Goal: Task Accomplishment & Management: Use online tool/utility

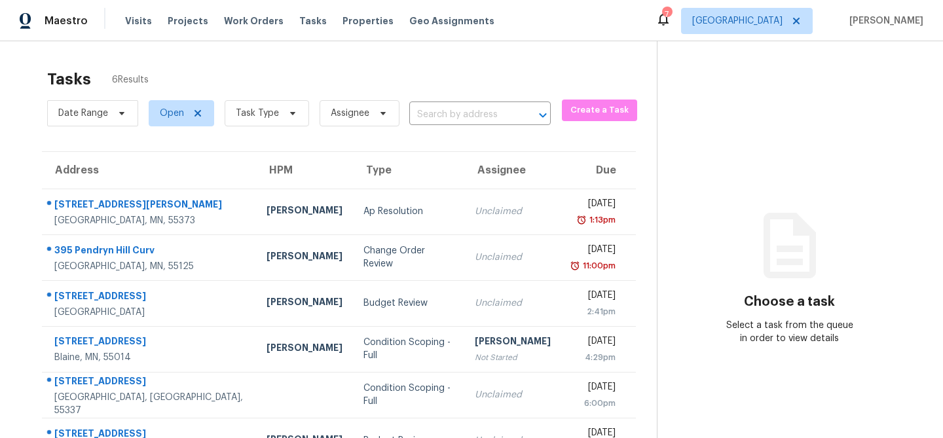
click at [312, 19] on div "Visits Projects Work Orders Tasks Properties Geo Assignments" at bounding box center [317, 21] width 385 height 26
click at [304, 21] on span "Tasks" at bounding box center [312, 20] width 27 height 9
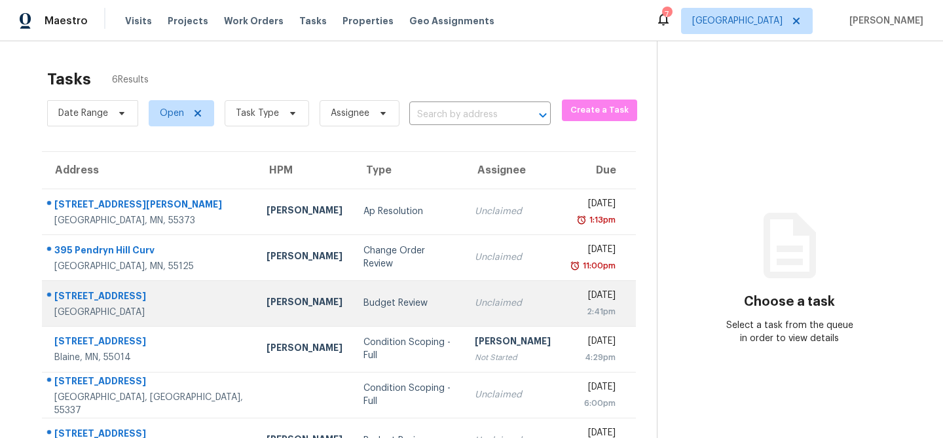
click at [363, 308] on div "Budget Review" at bounding box center [408, 302] width 91 height 13
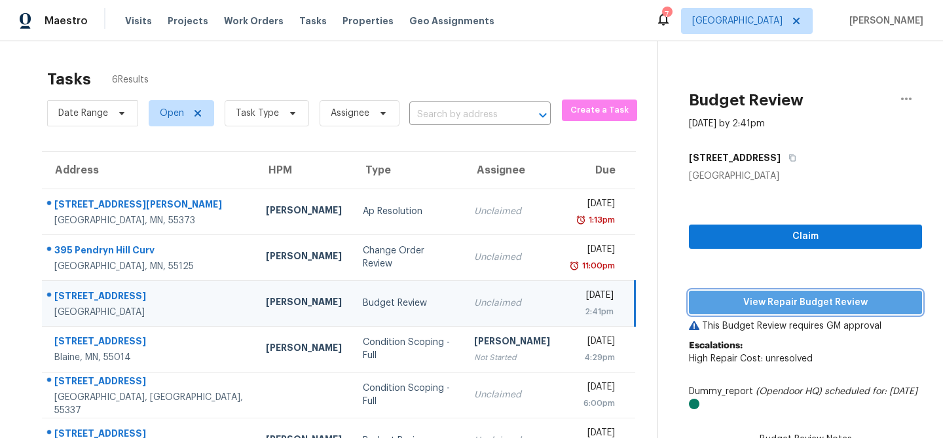
click at [791, 313] on button "View Repair Budget Review" at bounding box center [805, 303] width 233 height 24
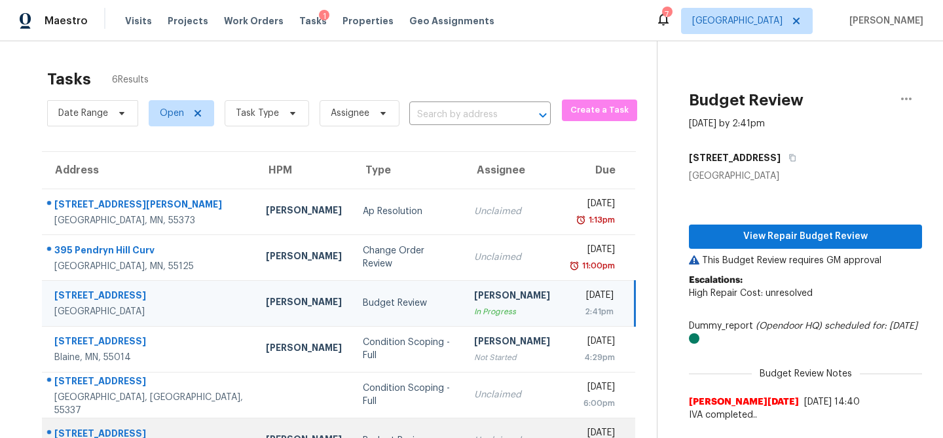
scroll to position [41, 0]
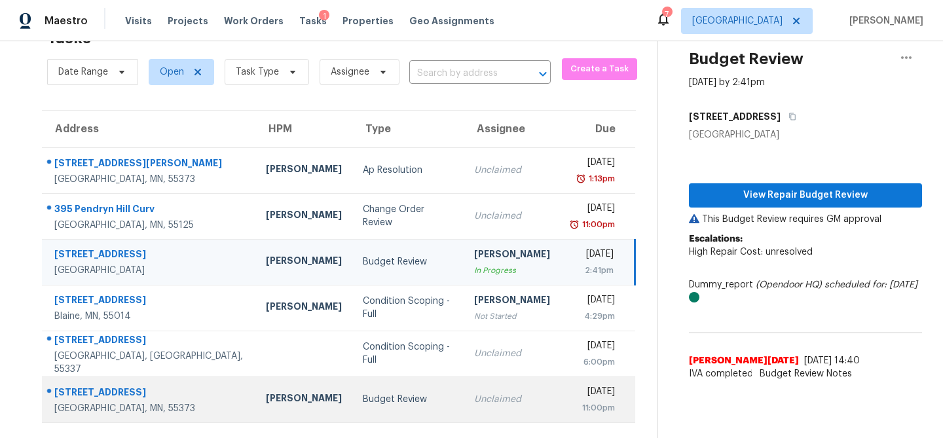
click at [352, 389] on td "Budget Review" at bounding box center [407, 399] width 111 height 46
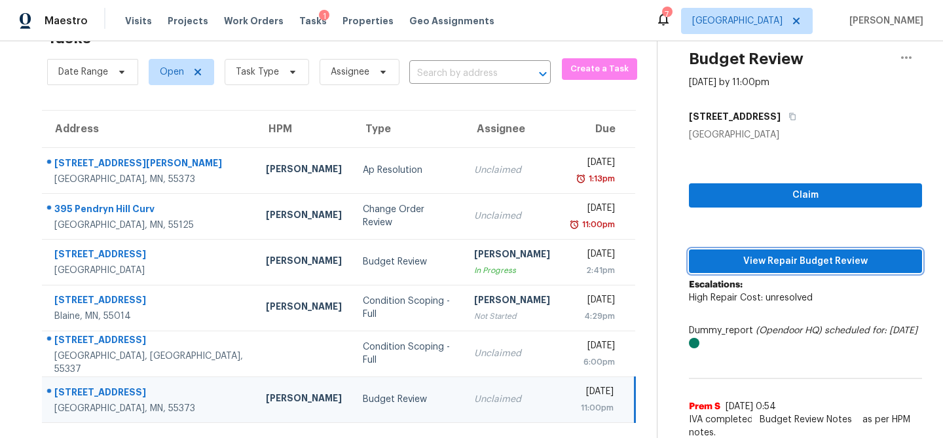
click at [746, 263] on span "View Repair Budget Review" at bounding box center [805, 261] width 212 height 16
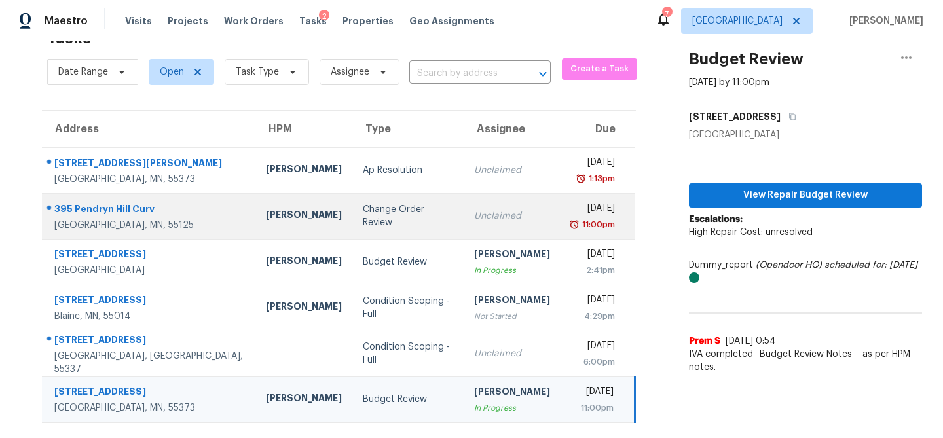
click at [363, 216] on div "Change Order Review" at bounding box center [408, 216] width 90 height 26
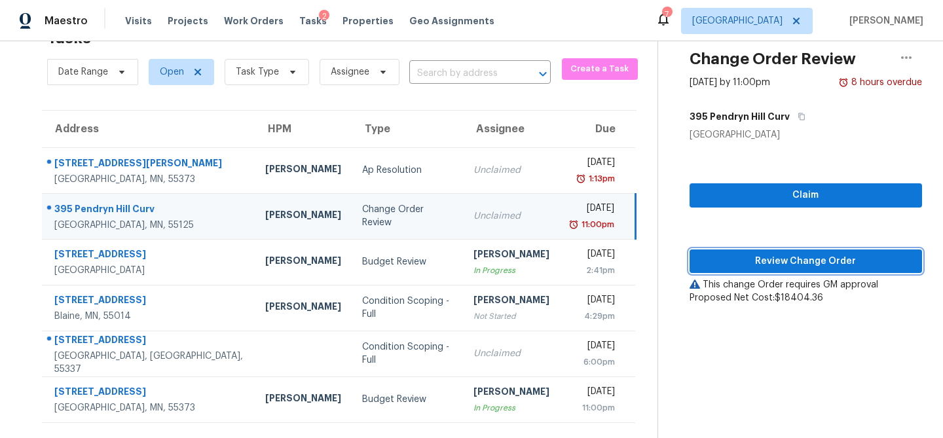
click at [744, 262] on span "Review Change Order" at bounding box center [805, 261] width 211 height 16
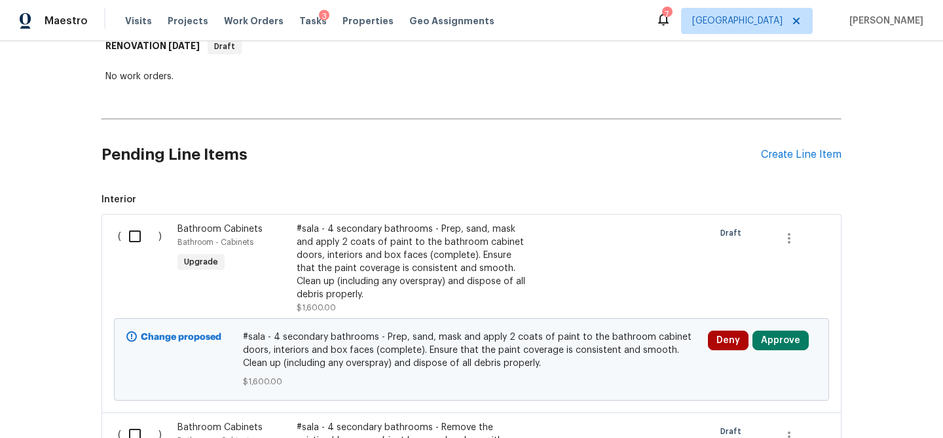
scroll to position [234, 0]
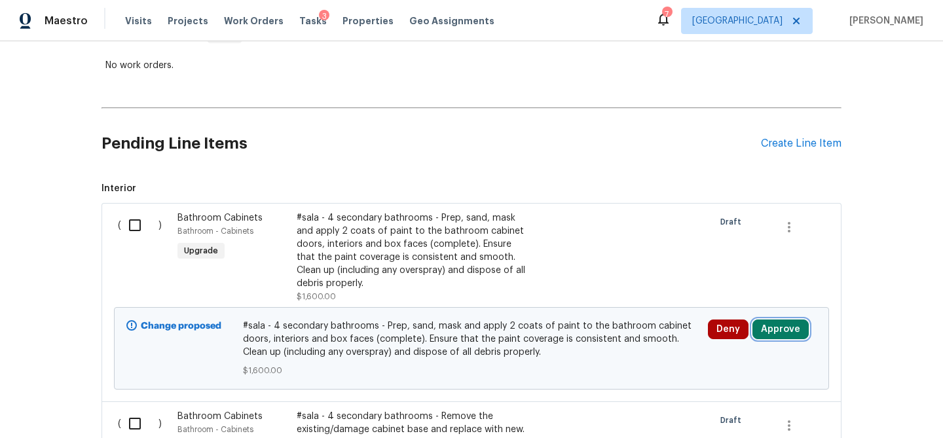
click at [789, 332] on button "Approve" at bounding box center [780, 329] width 56 height 20
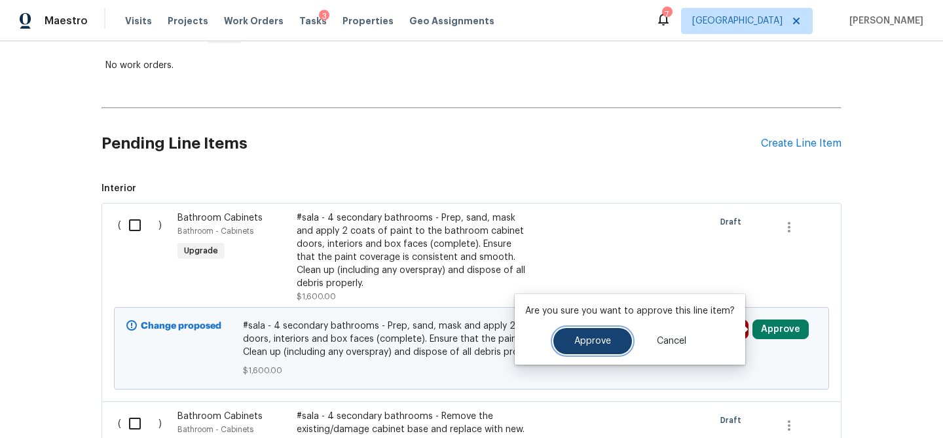
click at [613, 340] on button "Approve" at bounding box center [592, 341] width 79 height 26
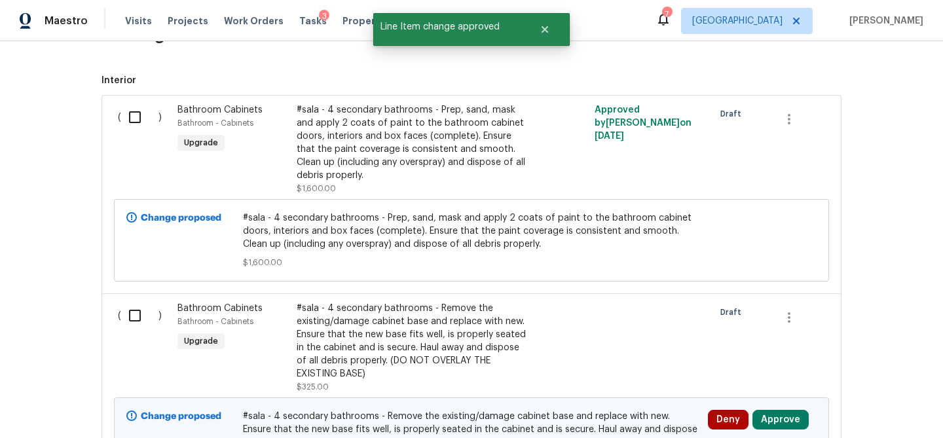
scroll to position [410, 0]
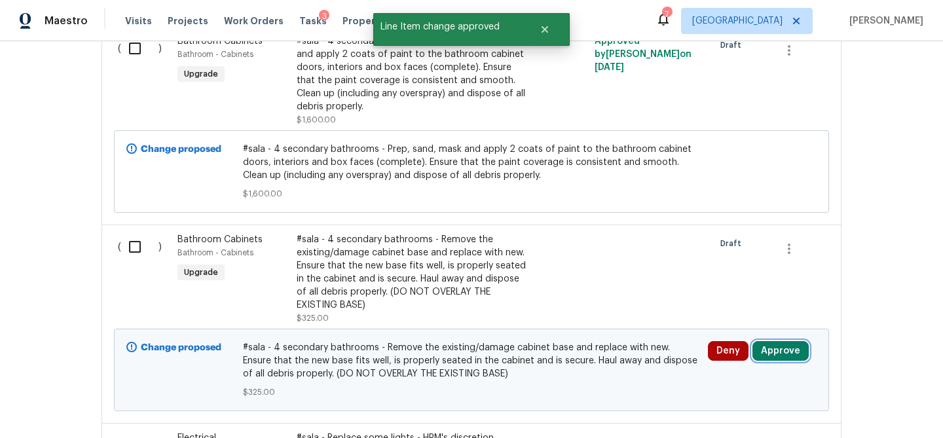
click at [766, 350] on button "Approve" at bounding box center [780, 351] width 56 height 20
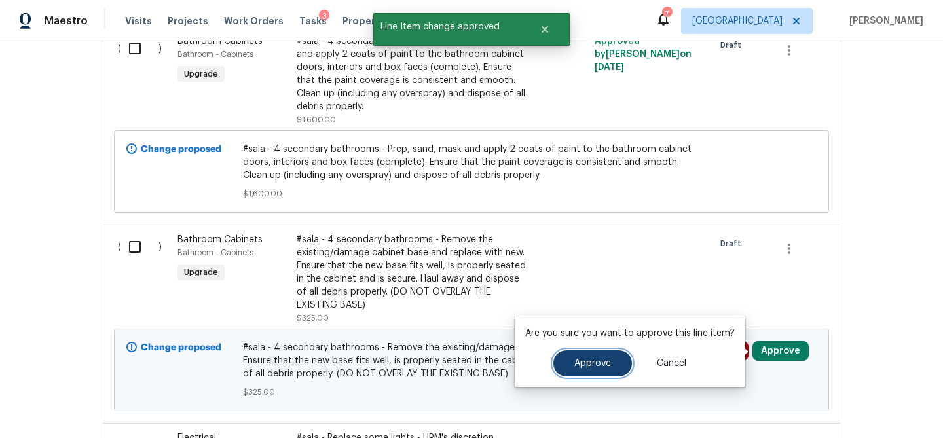
click at [593, 373] on button "Approve" at bounding box center [592, 363] width 79 height 26
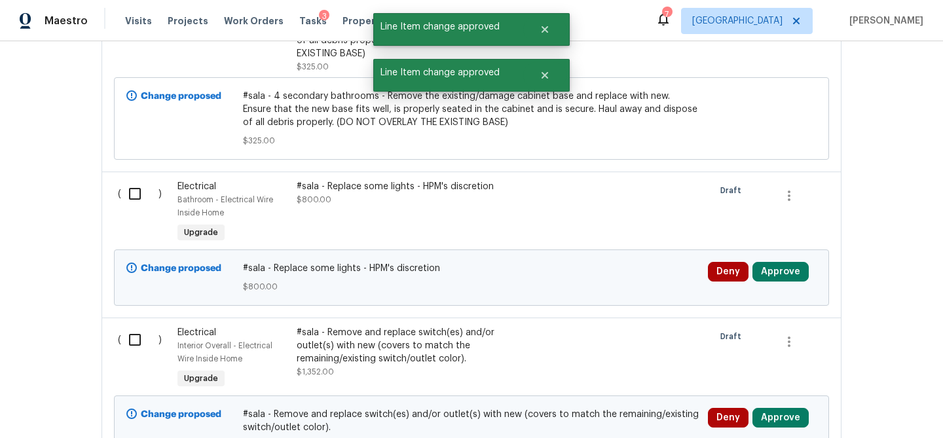
scroll to position [774, 0]
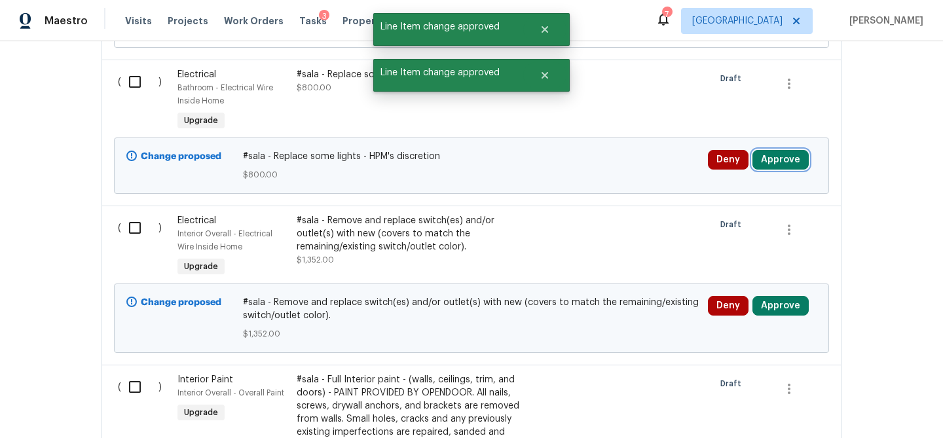
click at [766, 164] on button "Approve" at bounding box center [780, 160] width 56 height 20
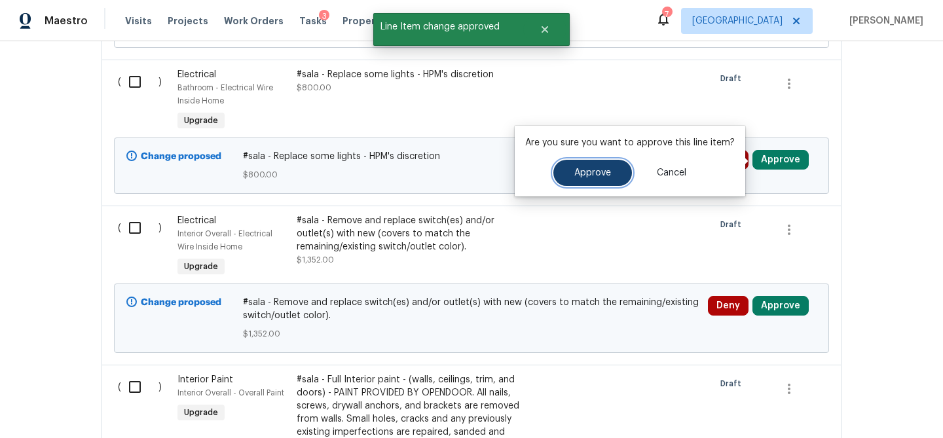
click at [594, 175] on span "Approve" at bounding box center [592, 173] width 37 height 10
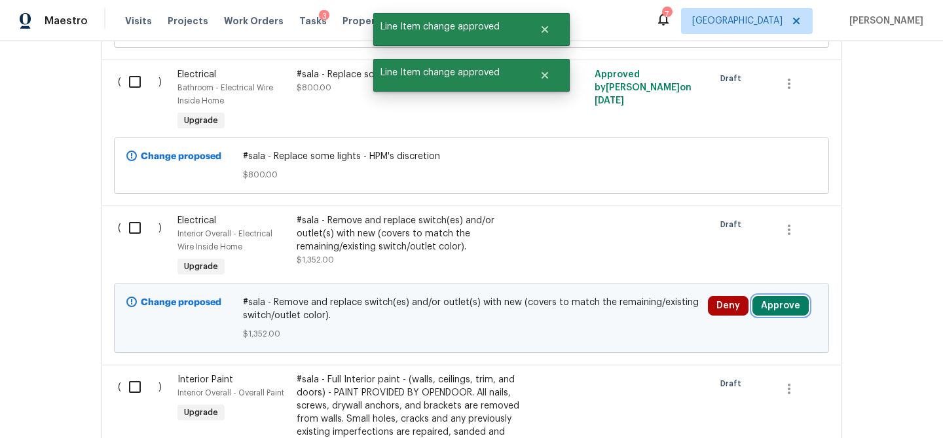
click at [761, 307] on button "Approve" at bounding box center [780, 306] width 56 height 20
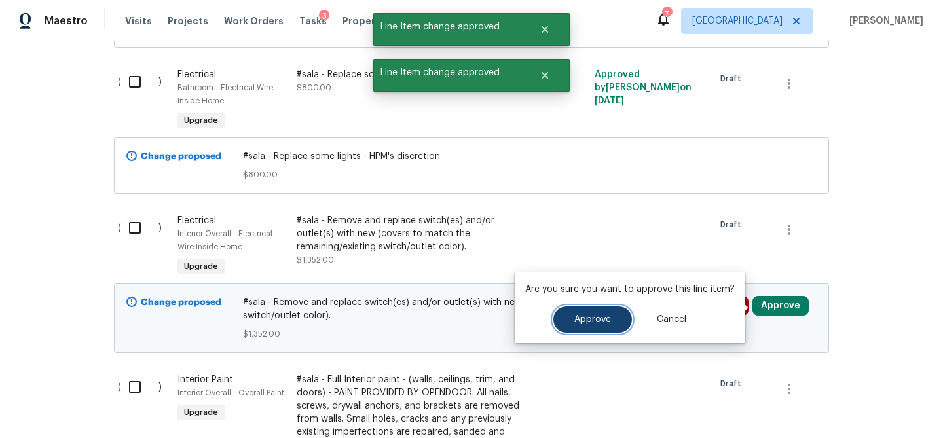
click at [577, 325] on button "Approve" at bounding box center [592, 319] width 79 height 26
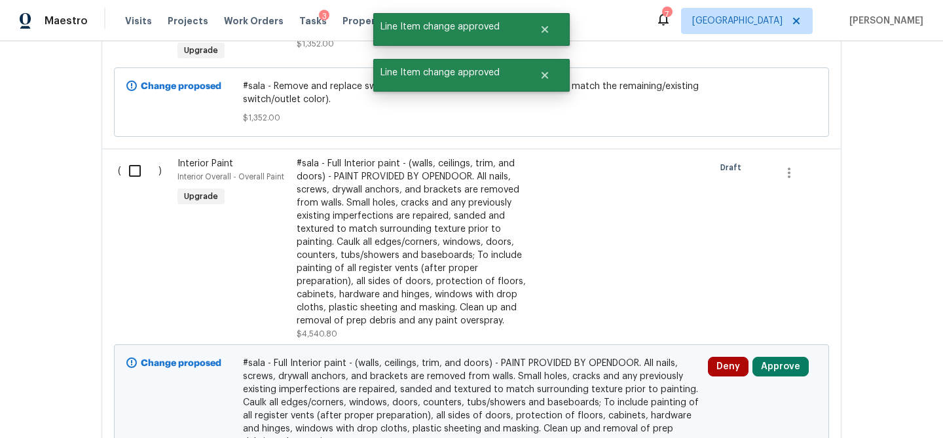
scroll to position [998, 0]
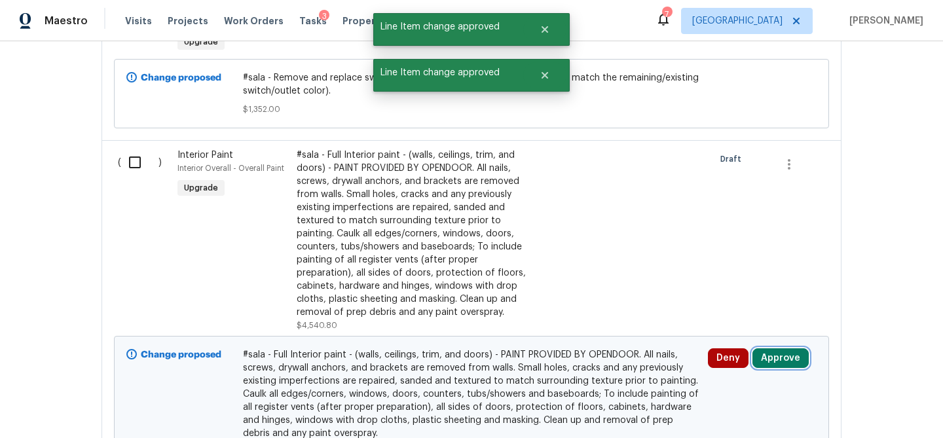
click at [774, 357] on button "Approve" at bounding box center [780, 358] width 56 height 20
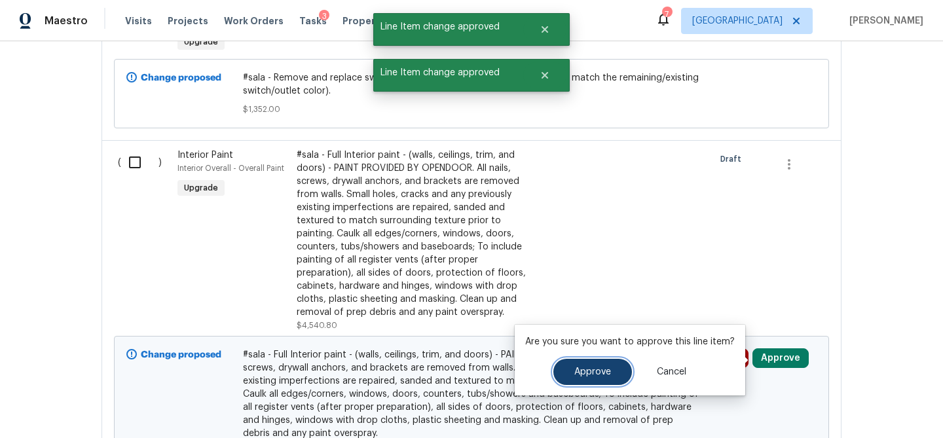
click at [604, 370] on span "Approve" at bounding box center [592, 372] width 37 height 10
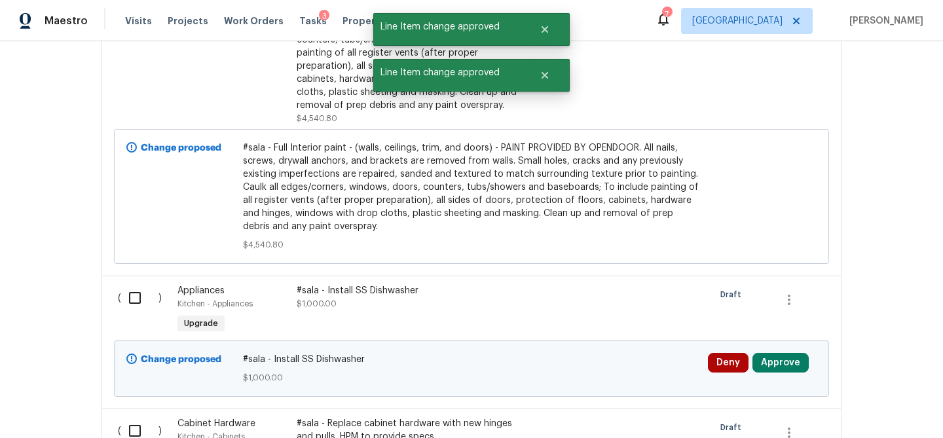
scroll to position [1365, 0]
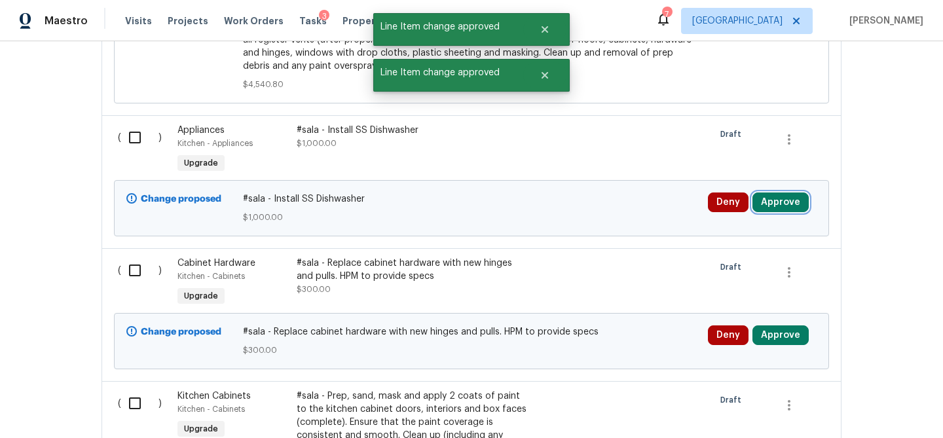
click at [785, 212] on button "Approve" at bounding box center [780, 202] width 56 height 20
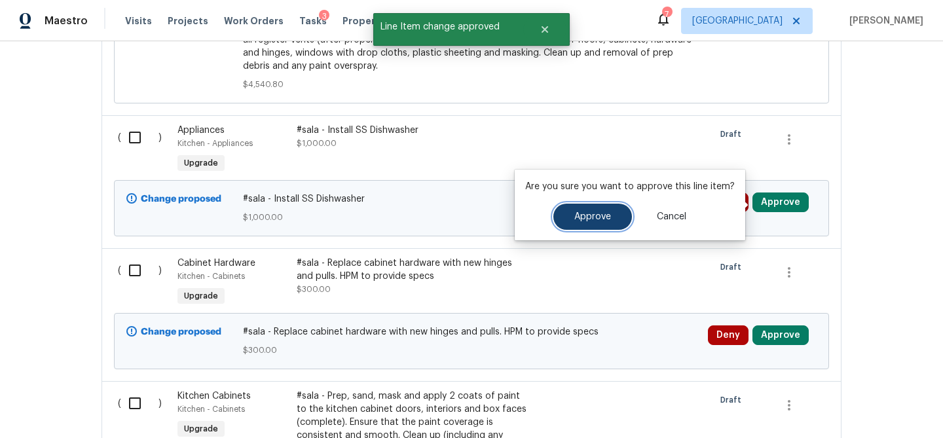
click at [593, 212] on span "Approve" at bounding box center [592, 217] width 37 height 10
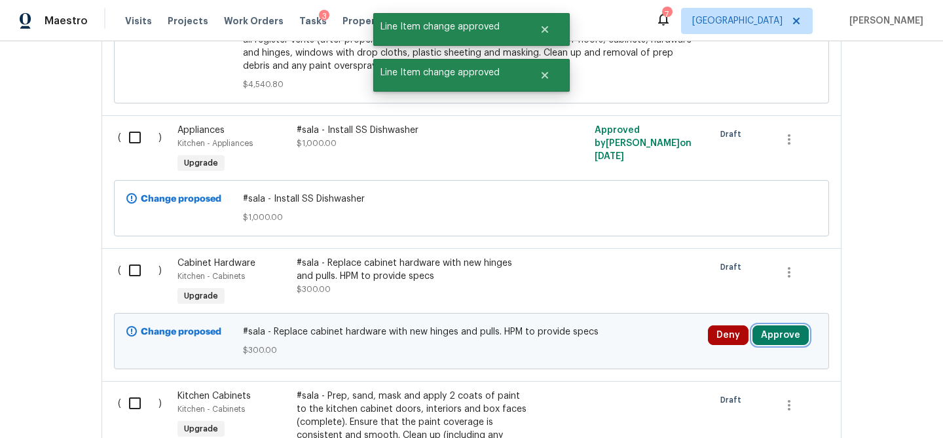
click at [770, 334] on button "Approve" at bounding box center [780, 335] width 56 height 20
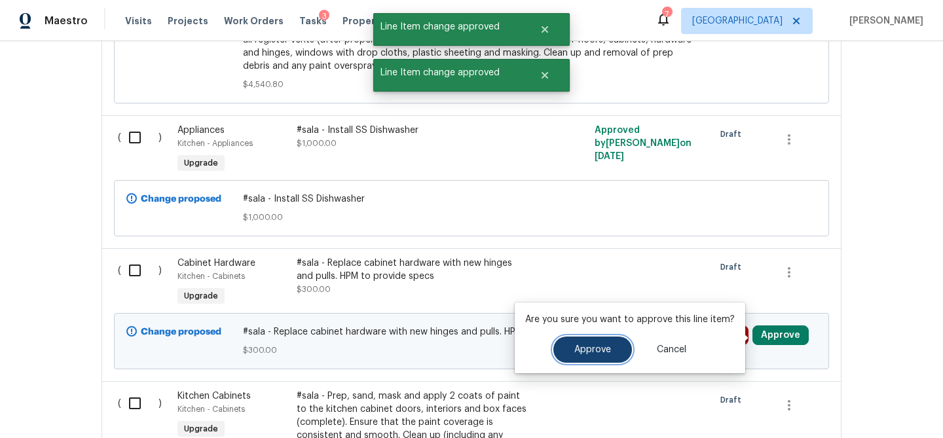
click at [584, 348] on span "Approve" at bounding box center [592, 350] width 37 height 10
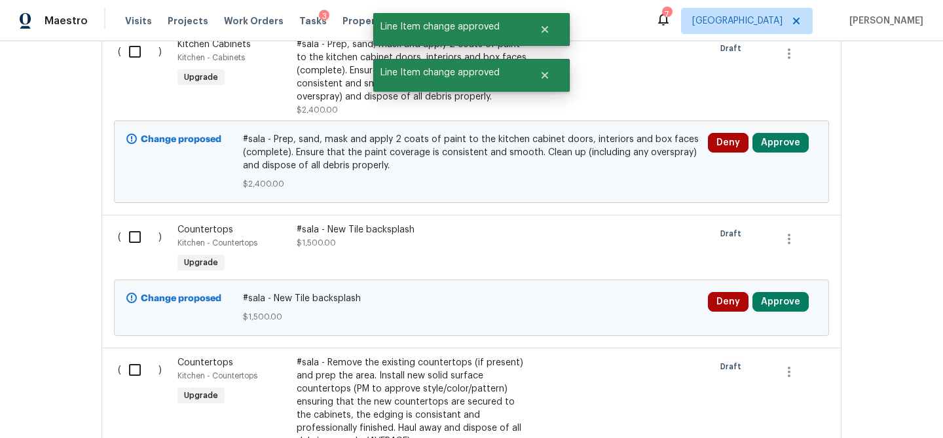
scroll to position [1728, 0]
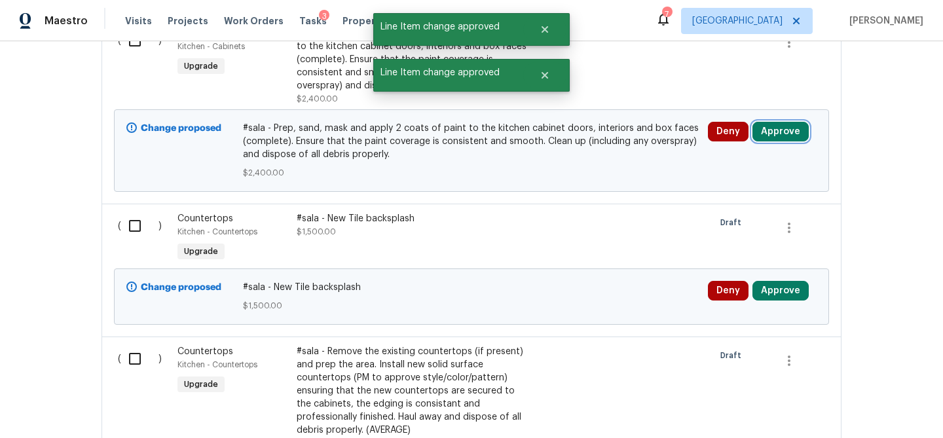
click at [772, 135] on button "Approve" at bounding box center [780, 132] width 56 height 20
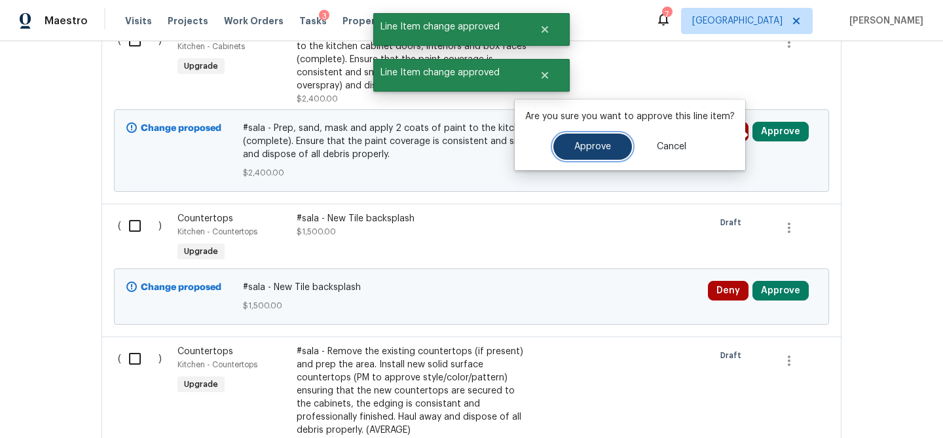
click at [602, 152] on button "Approve" at bounding box center [592, 147] width 79 height 26
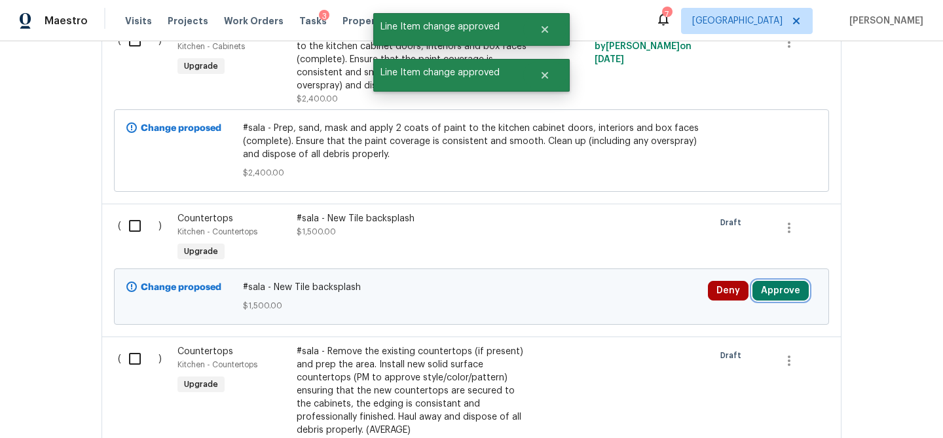
click at [769, 295] on button "Approve" at bounding box center [780, 291] width 56 height 20
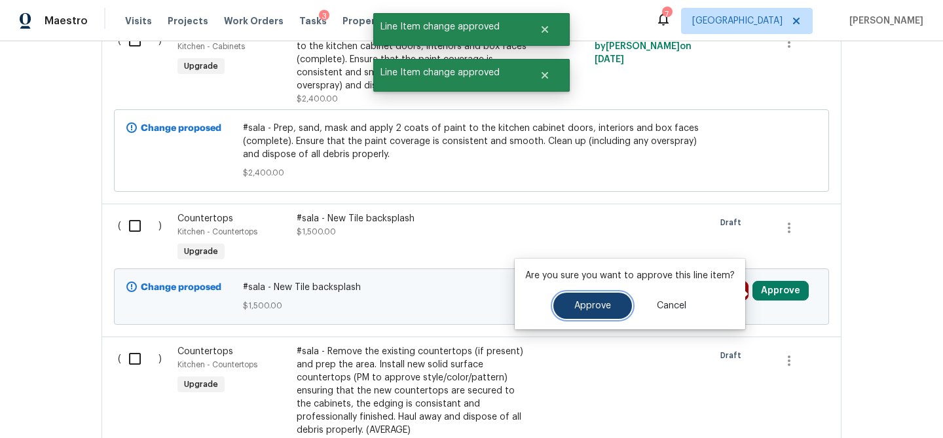
click at [593, 297] on button "Approve" at bounding box center [592, 306] width 79 height 26
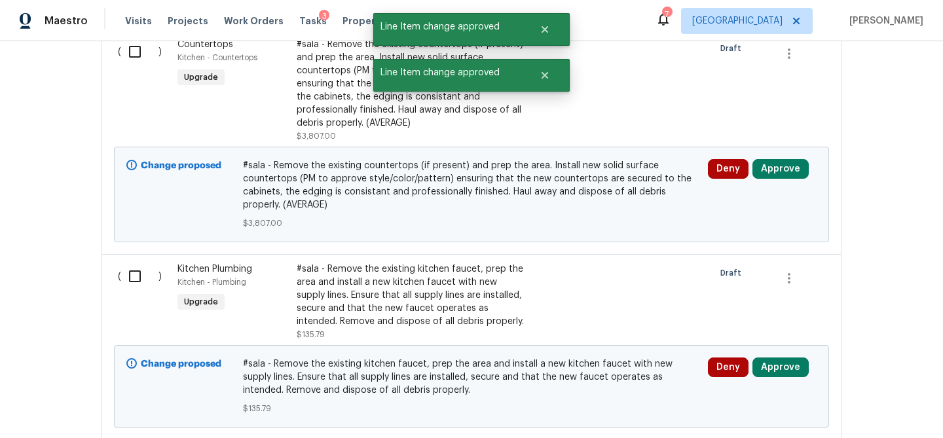
scroll to position [2086, 0]
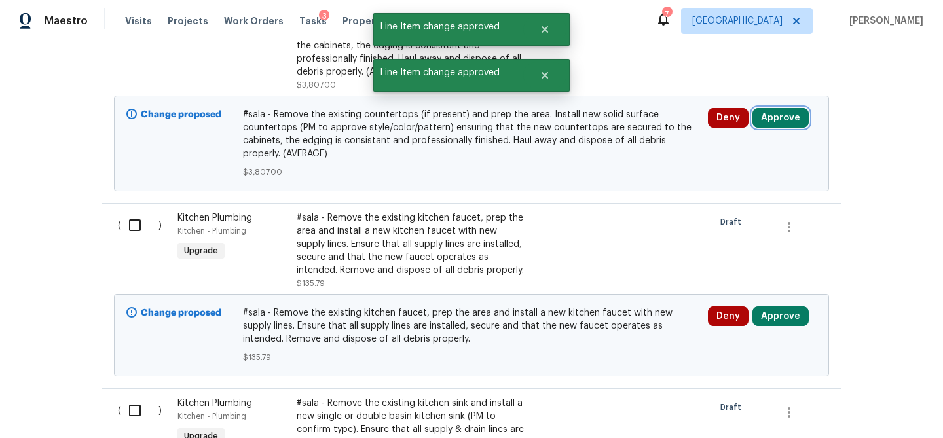
click at [774, 120] on button "Approve" at bounding box center [780, 118] width 56 height 20
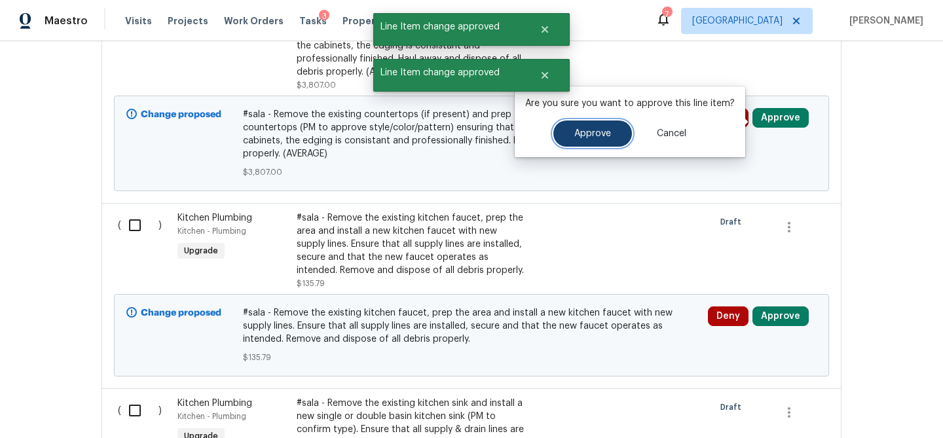
click at [590, 143] on button "Approve" at bounding box center [592, 133] width 79 height 26
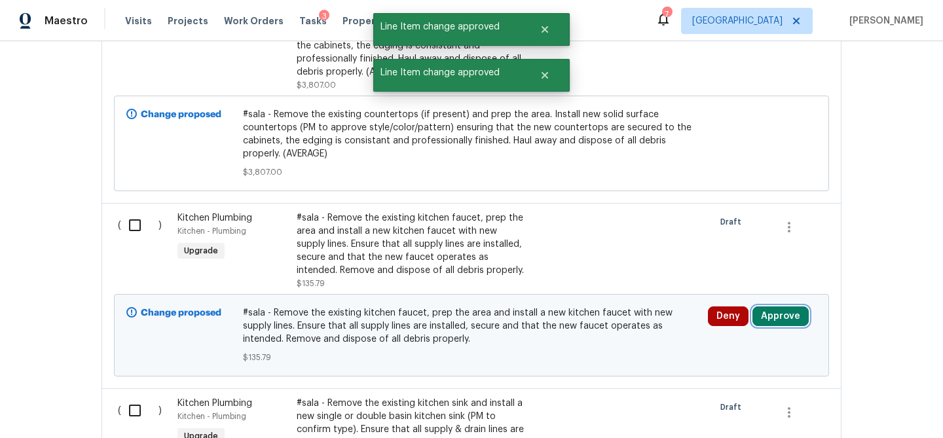
click at [764, 322] on button "Approve" at bounding box center [780, 316] width 56 height 20
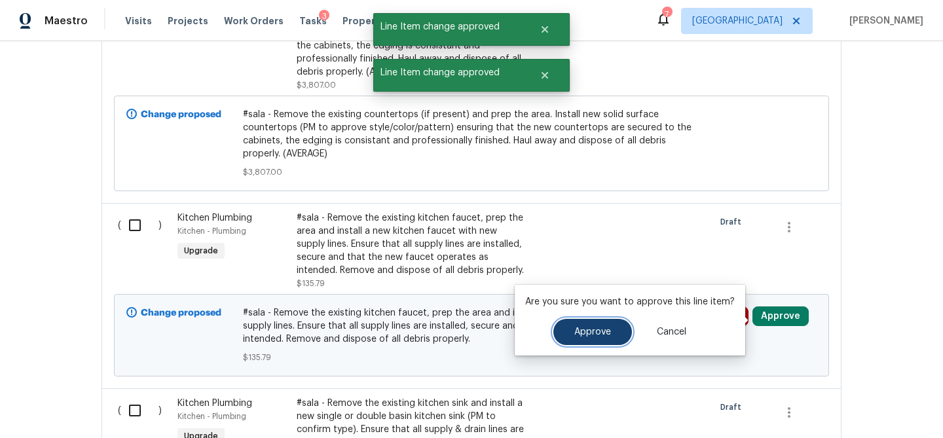
click at [601, 323] on button "Approve" at bounding box center [592, 332] width 79 height 26
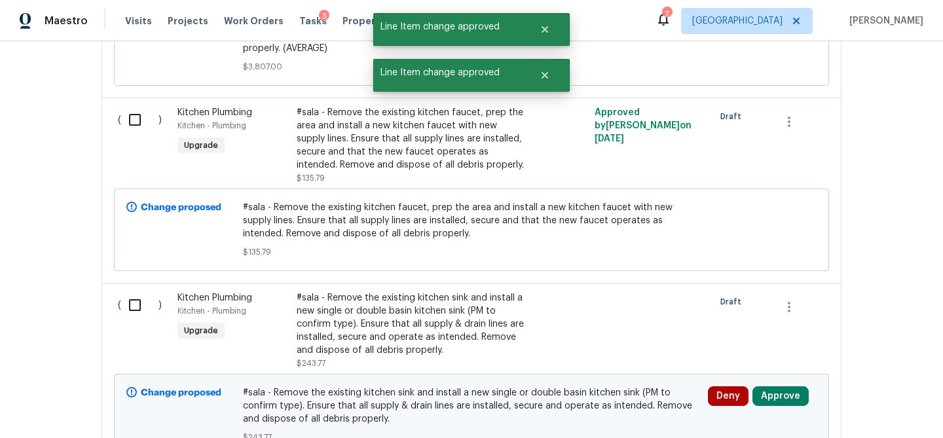
scroll to position [2274, 0]
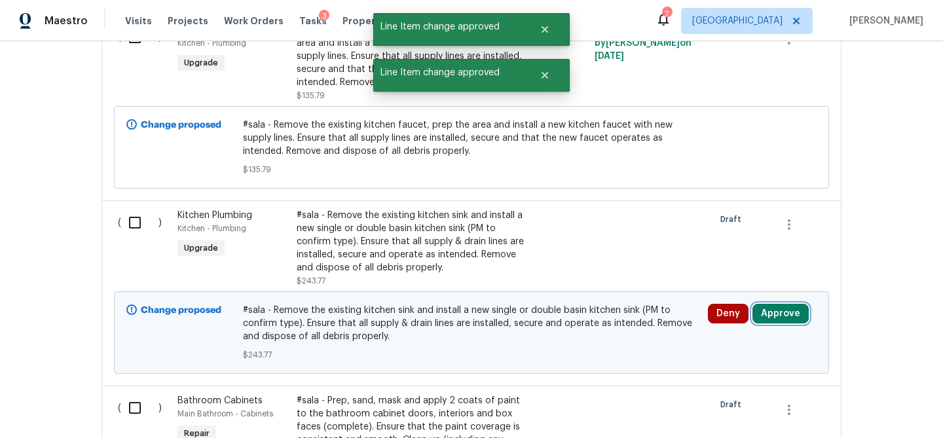
click at [781, 323] on button "Approve" at bounding box center [780, 314] width 56 height 20
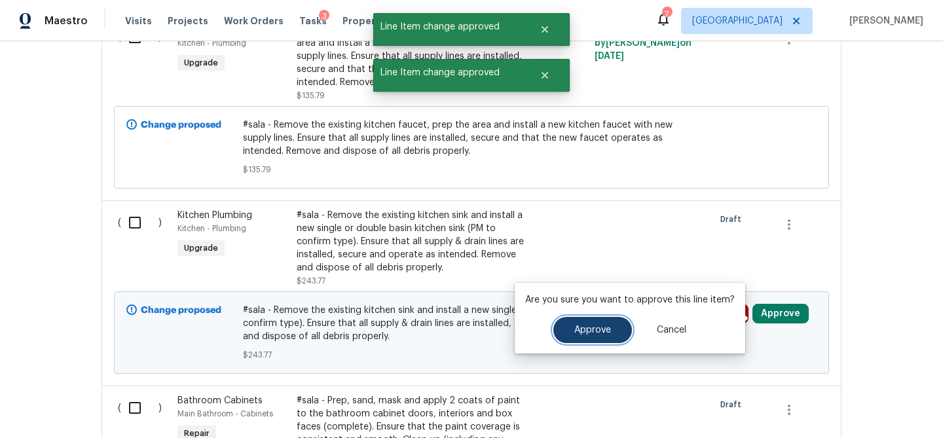
click at [573, 339] on button "Approve" at bounding box center [592, 330] width 79 height 26
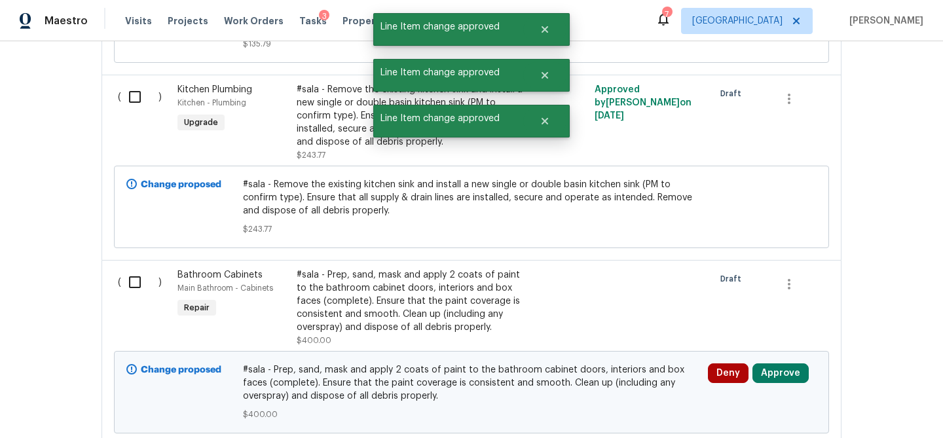
scroll to position [2501, 0]
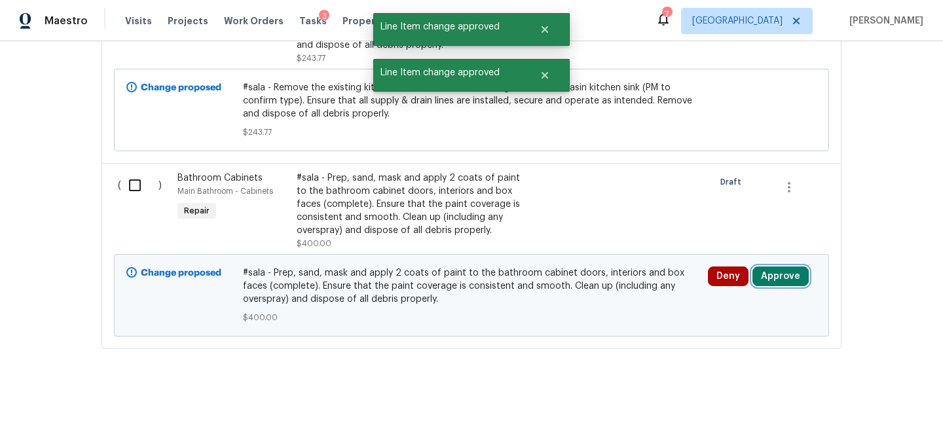
click at [767, 269] on button "Approve" at bounding box center [780, 276] width 56 height 20
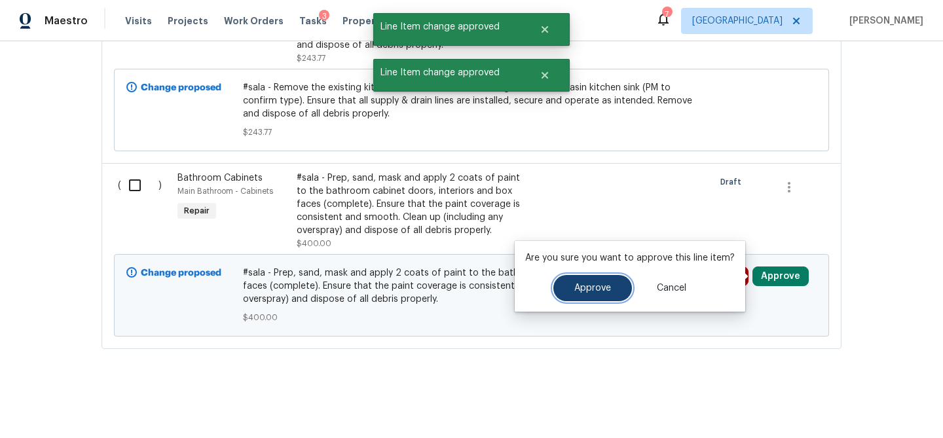
click at [605, 291] on span "Approve" at bounding box center [592, 288] width 37 height 10
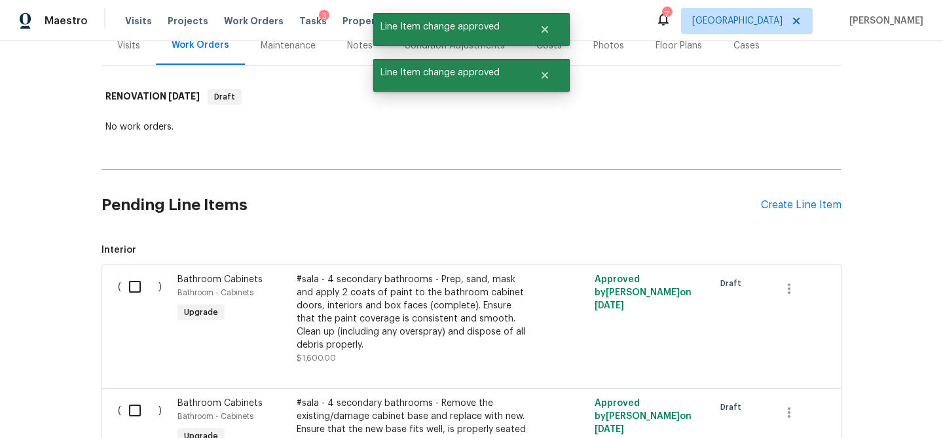
scroll to position [0, 0]
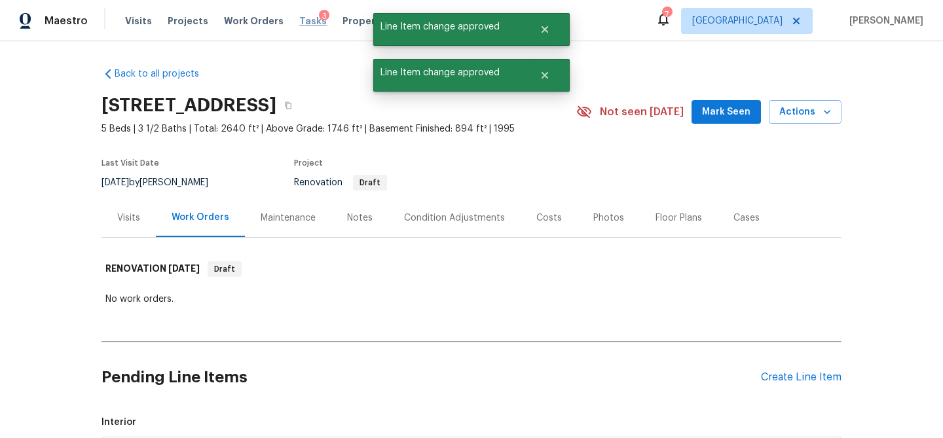
click at [299, 23] on span "Tasks" at bounding box center [312, 20] width 27 height 9
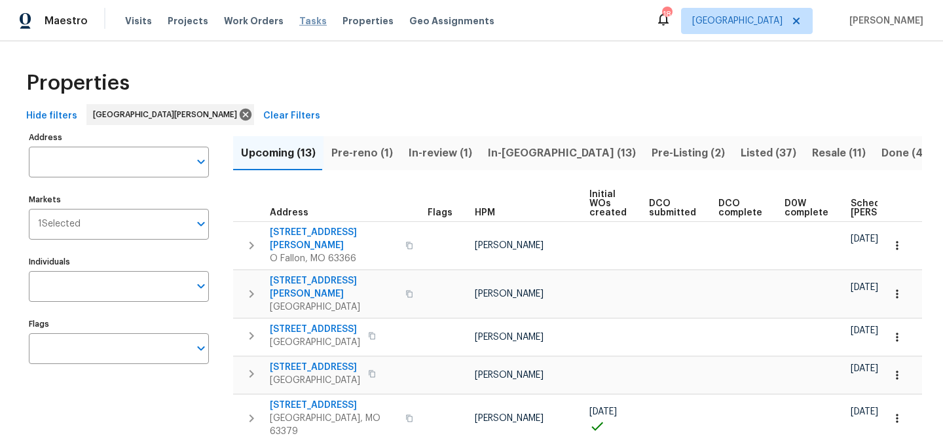
click at [299, 22] on span "Tasks" at bounding box center [312, 20] width 27 height 9
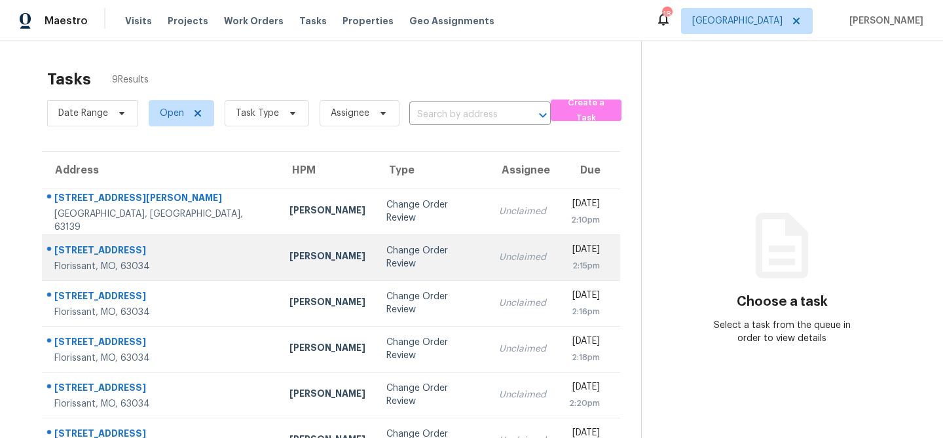
scroll to position [173, 0]
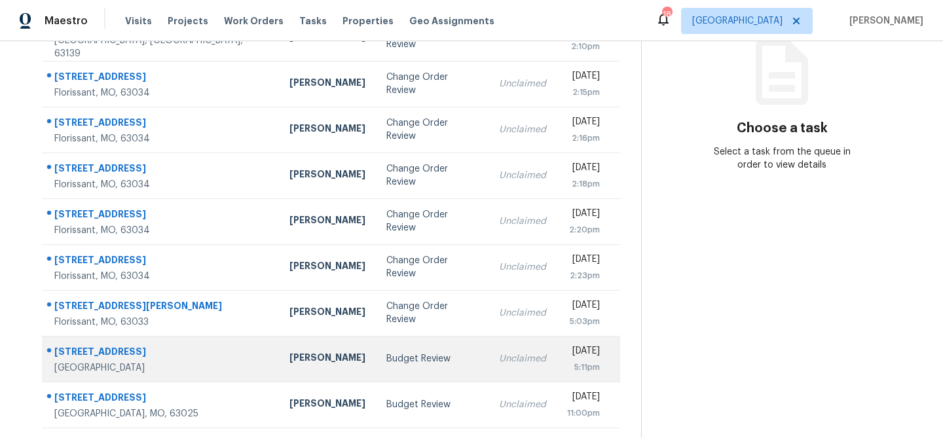
click at [386, 362] on div "Budget Review" at bounding box center [432, 358] width 92 height 13
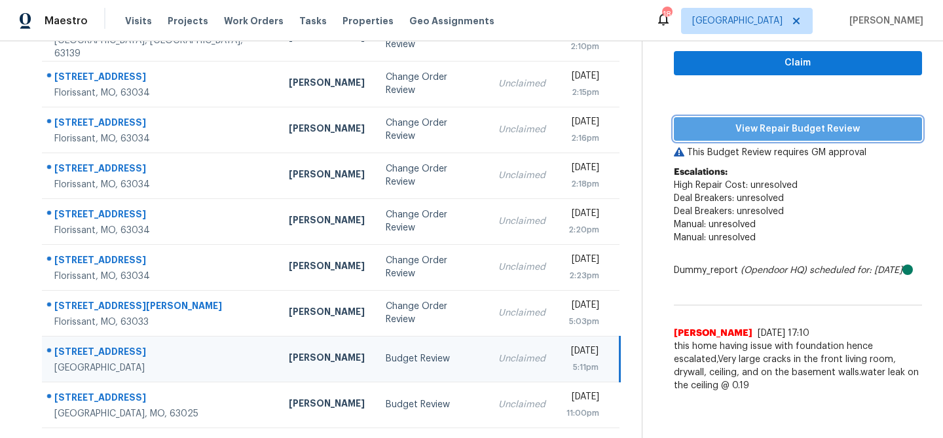
click at [756, 126] on span "View Repair Budget Review" at bounding box center [797, 129] width 227 height 16
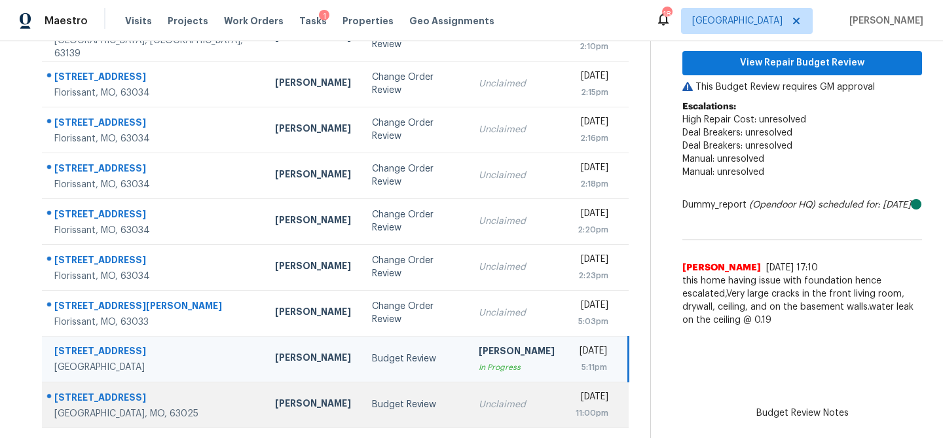
click at [361, 395] on td "Budget Review" at bounding box center [414, 405] width 106 height 46
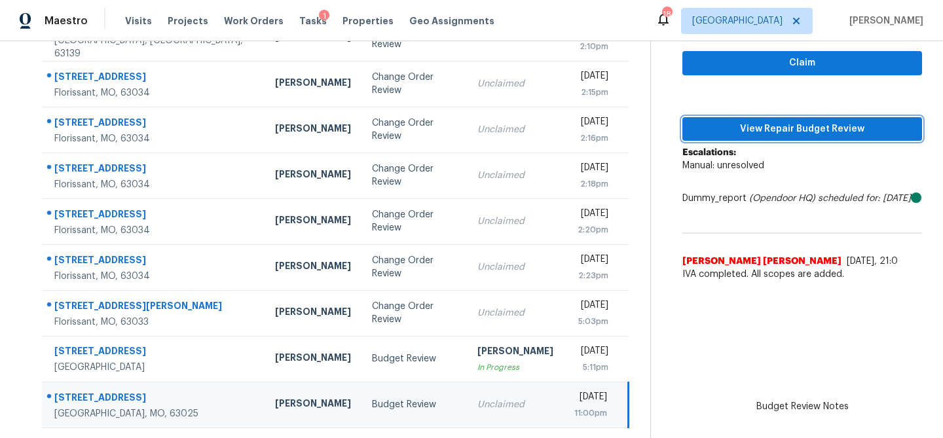
click at [762, 135] on span "View Repair Budget Review" at bounding box center [801, 129] width 219 height 16
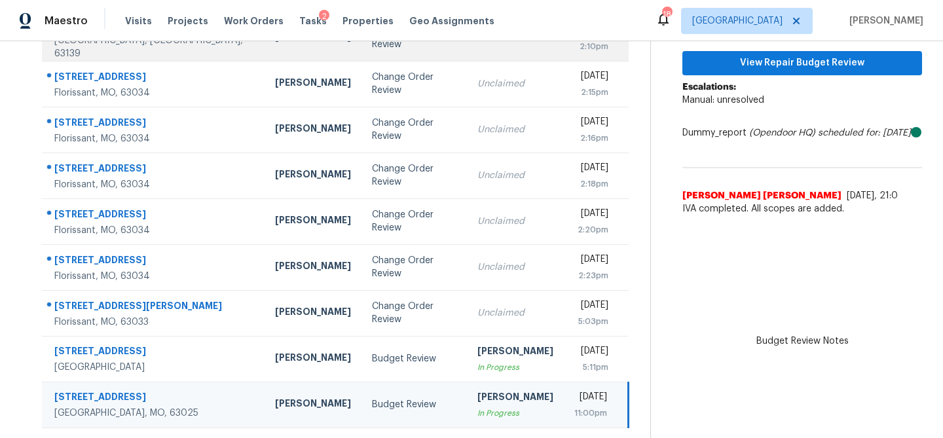
scroll to position [92, 0]
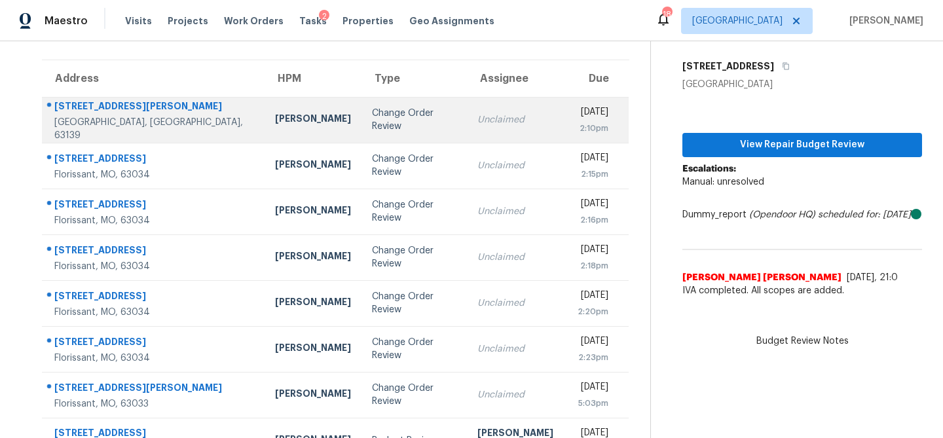
click at [372, 124] on div "Change Order Review" at bounding box center [414, 120] width 85 height 26
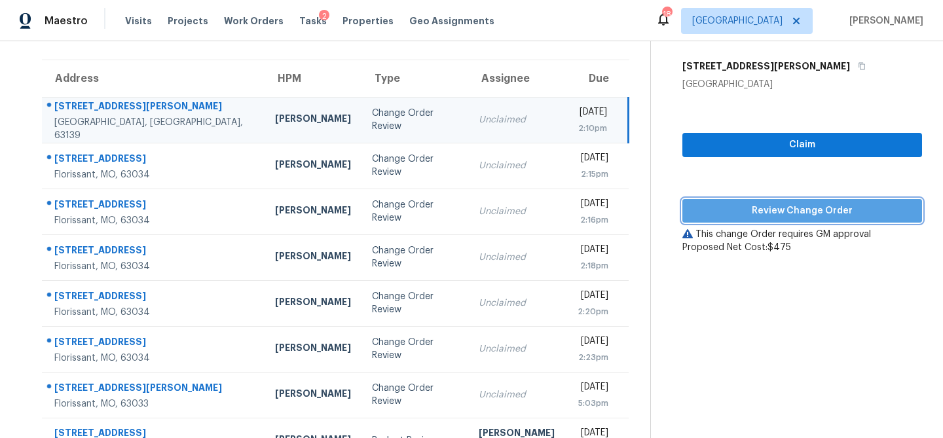
click at [736, 210] on span "Review Change Order" at bounding box center [801, 211] width 219 height 16
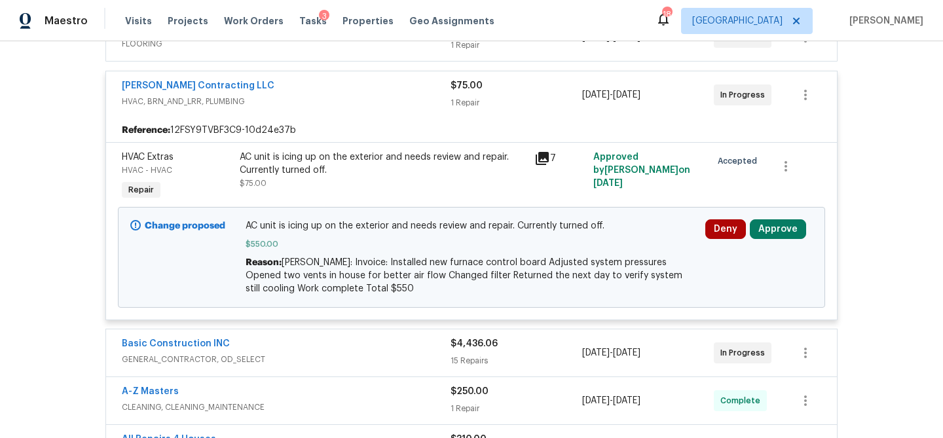
scroll to position [291, 0]
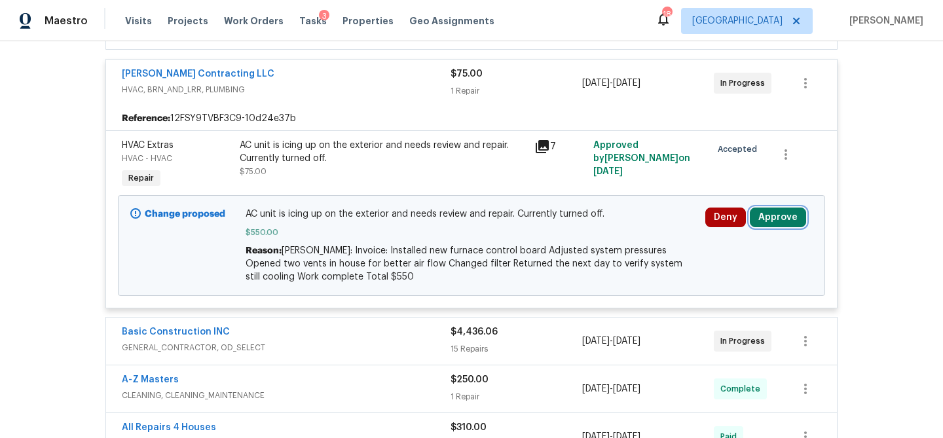
click at [786, 213] on button "Approve" at bounding box center [777, 217] width 56 height 20
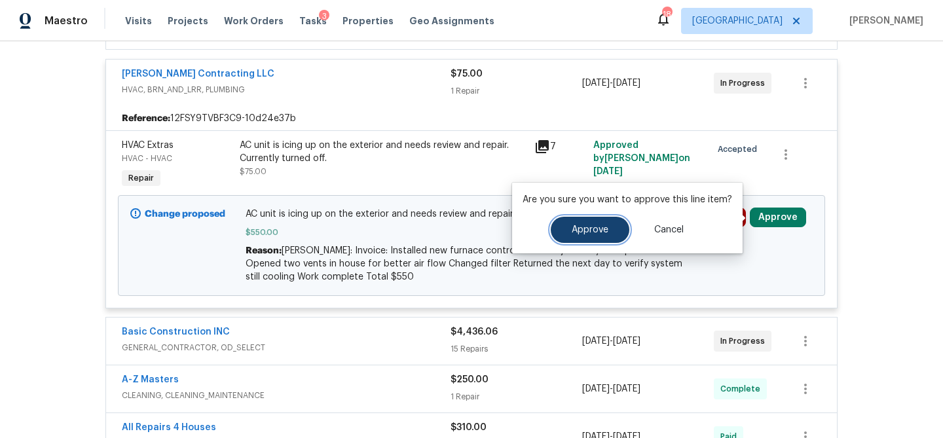
click at [594, 234] on span "Approve" at bounding box center [589, 230] width 37 height 10
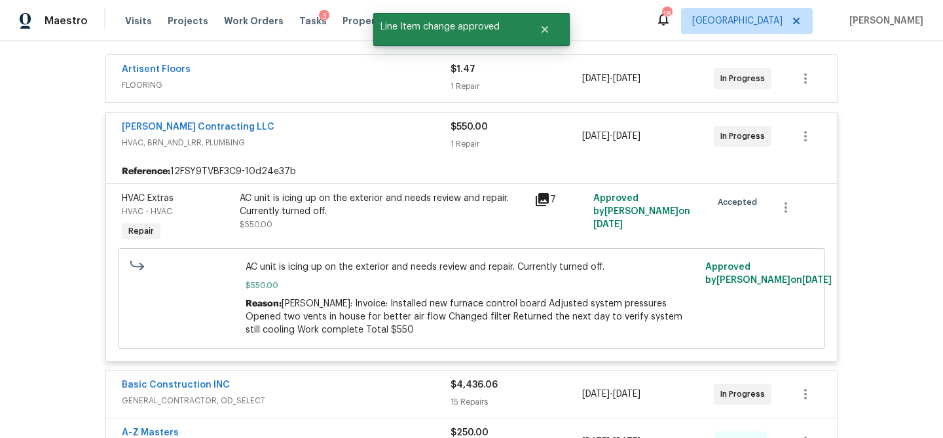
scroll to position [153, 0]
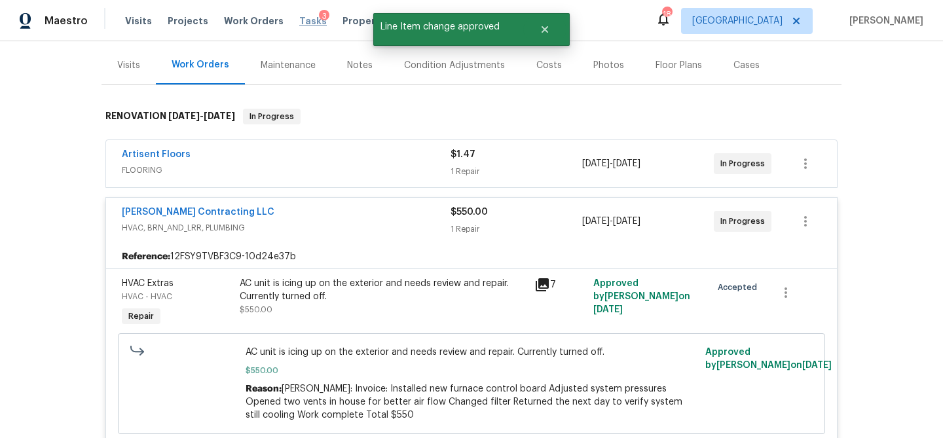
click at [299, 22] on span "Tasks" at bounding box center [312, 20] width 27 height 9
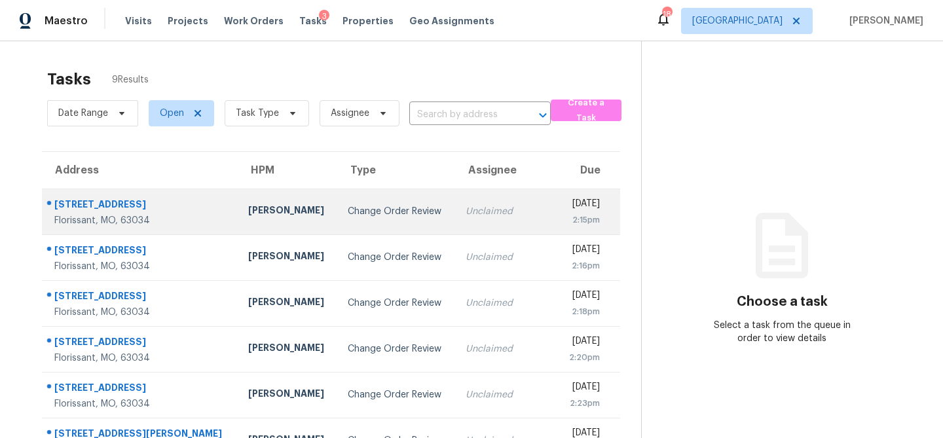
click at [337, 221] on td "Change Order Review" at bounding box center [396, 212] width 118 height 46
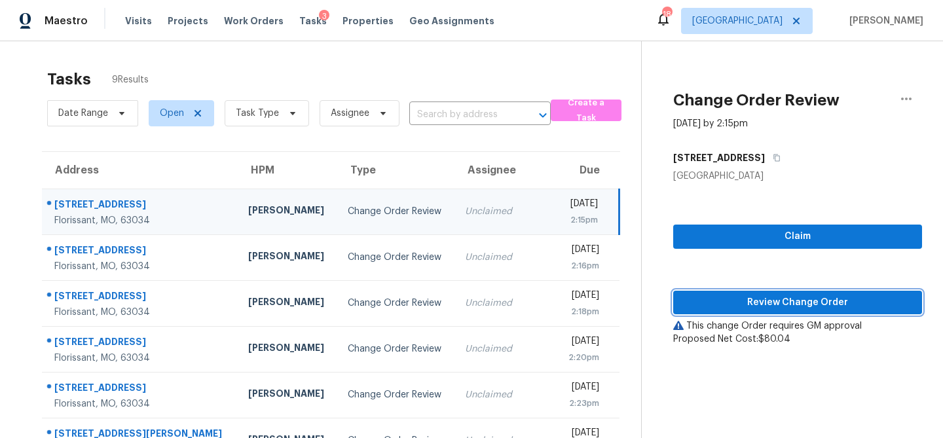
click at [751, 304] on span "Review Change Order" at bounding box center [797, 303] width 228 height 16
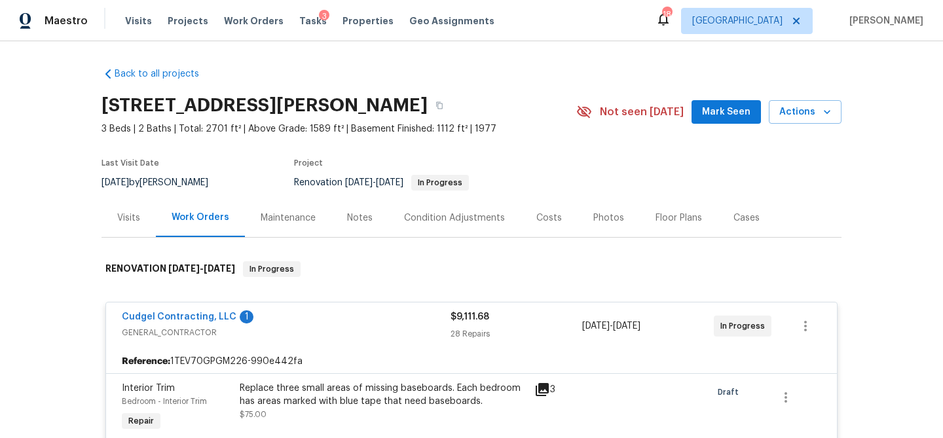
scroll to position [224, 0]
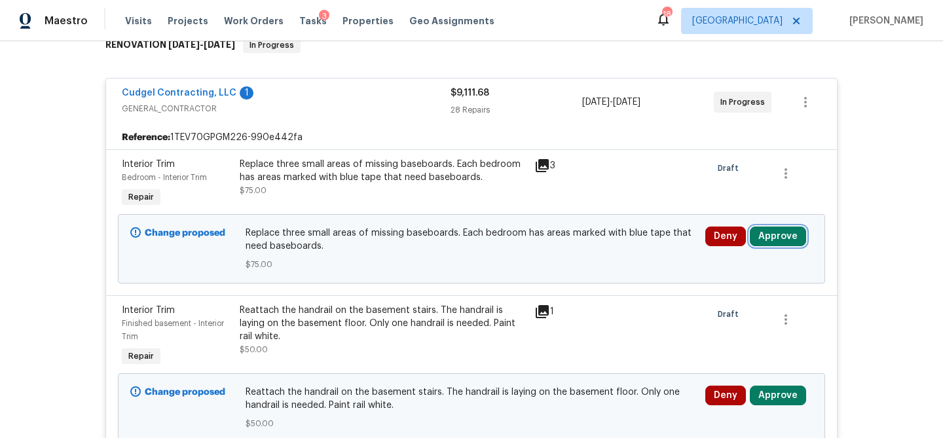
click at [785, 230] on button "Approve" at bounding box center [777, 236] width 56 height 20
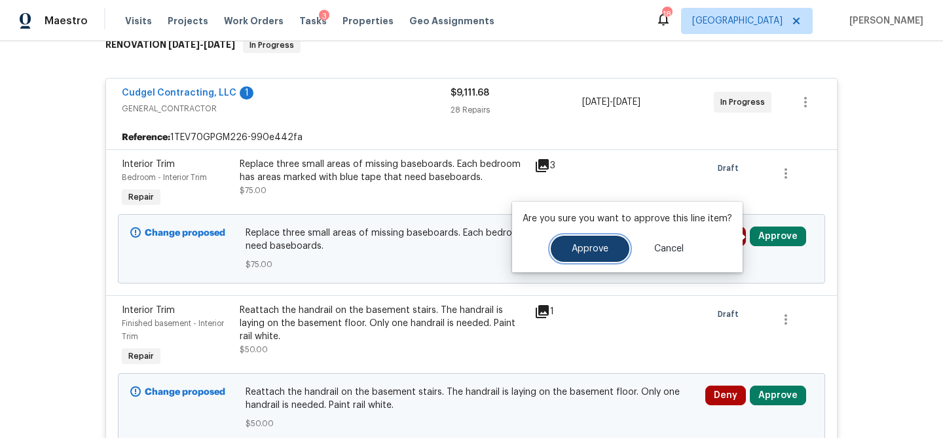
click at [587, 253] on button "Approve" at bounding box center [589, 249] width 79 height 26
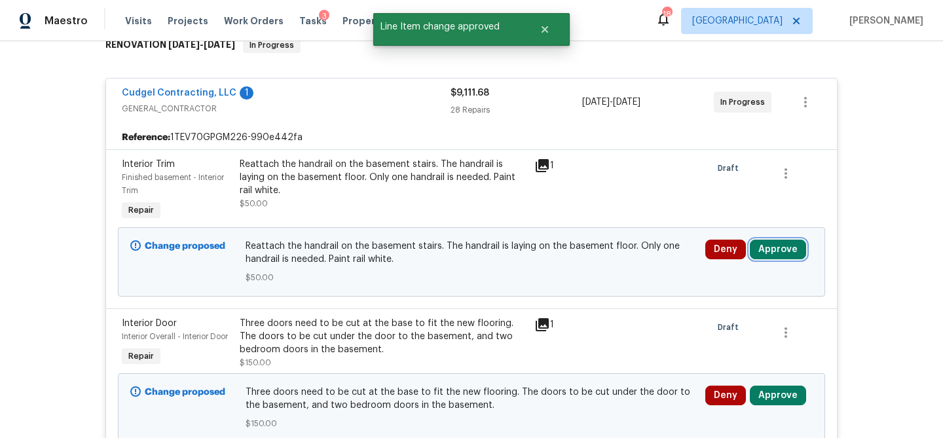
click at [774, 257] on button "Approve" at bounding box center [777, 250] width 56 height 20
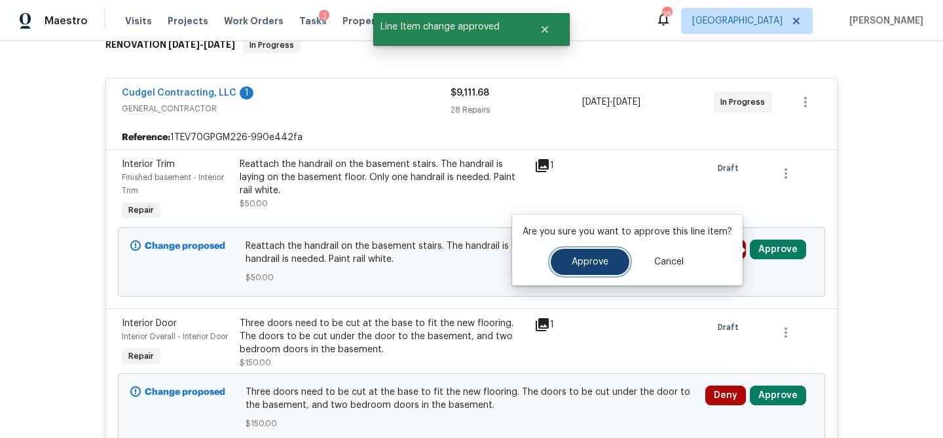
click at [608, 264] on button "Approve" at bounding box center [589, 262] width 79 height 26
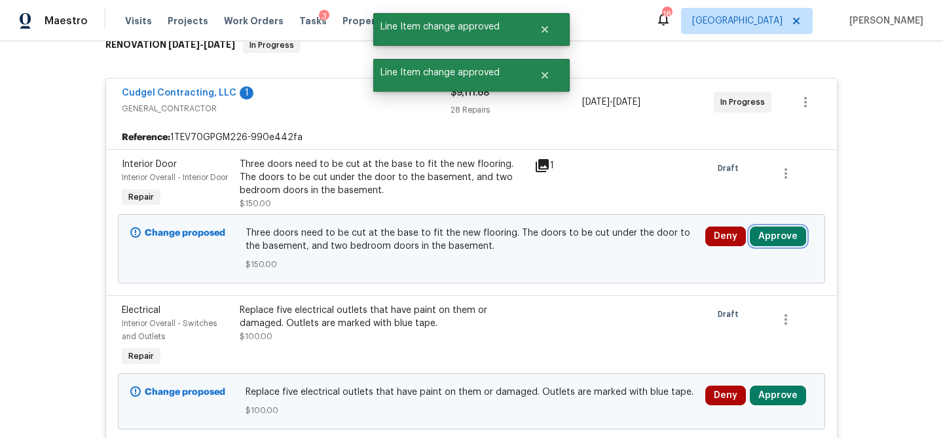
click at [771, 239] on button "Approve" at bounding box center [777, 236] width 56 height 20
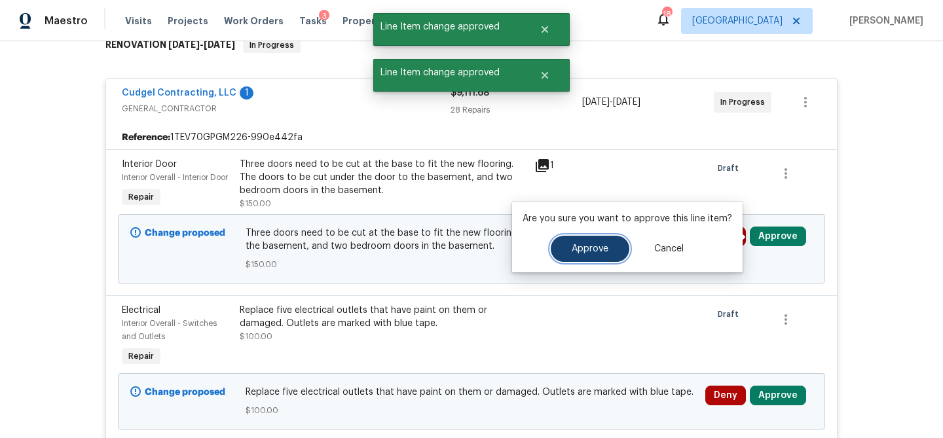
click at [593, 245] on span "Approve" at bounding box center [589, 249] width 37 height 10
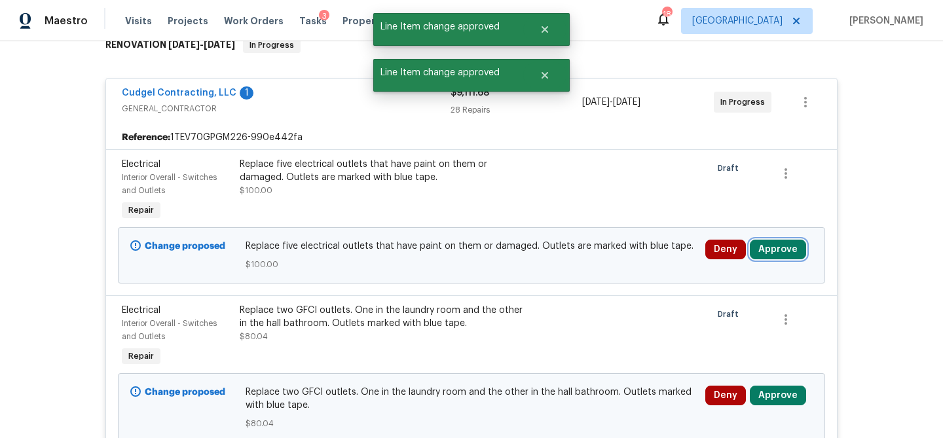
click at [776, 255] on button "Approve" at bounding box center [777, 250] width 56 height 20
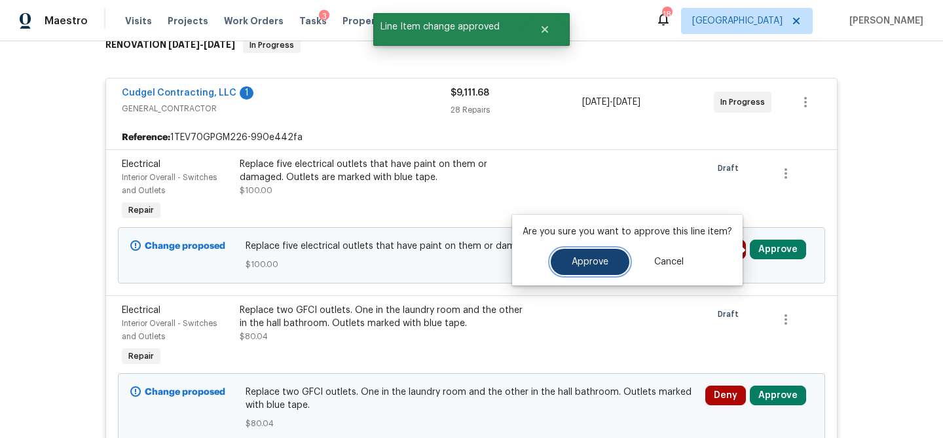
click at [607, 253] on button "Approve" at bounding box center [589, 262] width 79 height 26
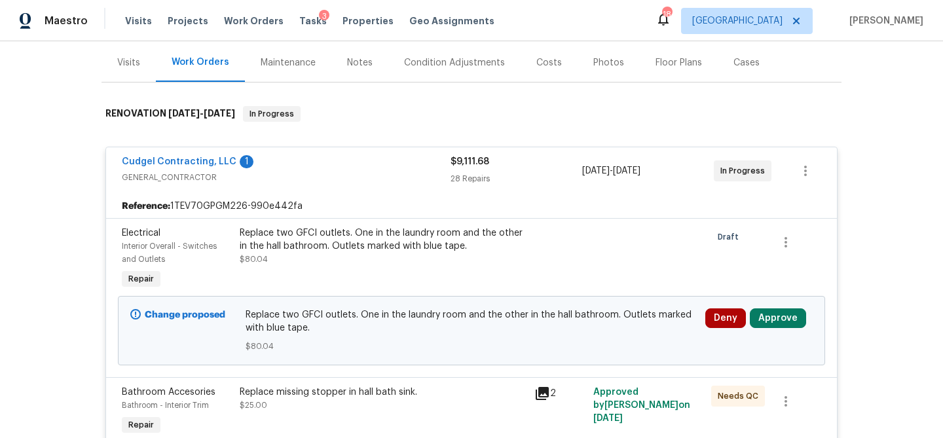
scroll to position [298, 0]
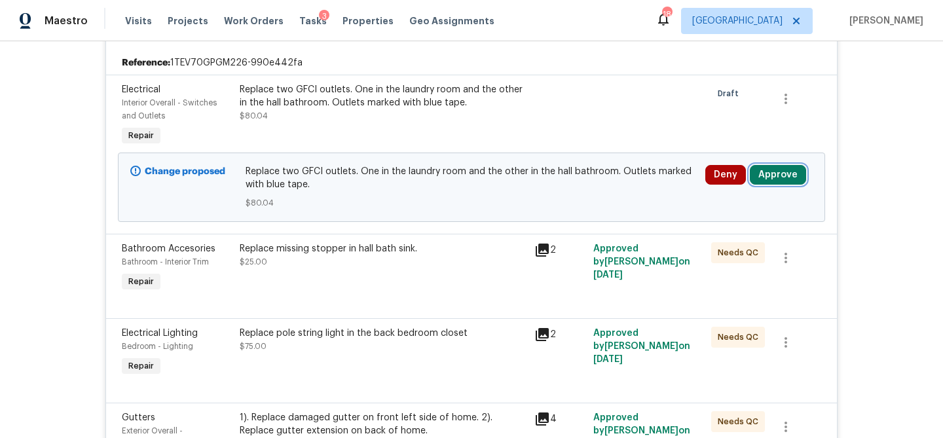
click at [782, 180] on button "Approve" at bounding box center [777, 175] width 56 height 20
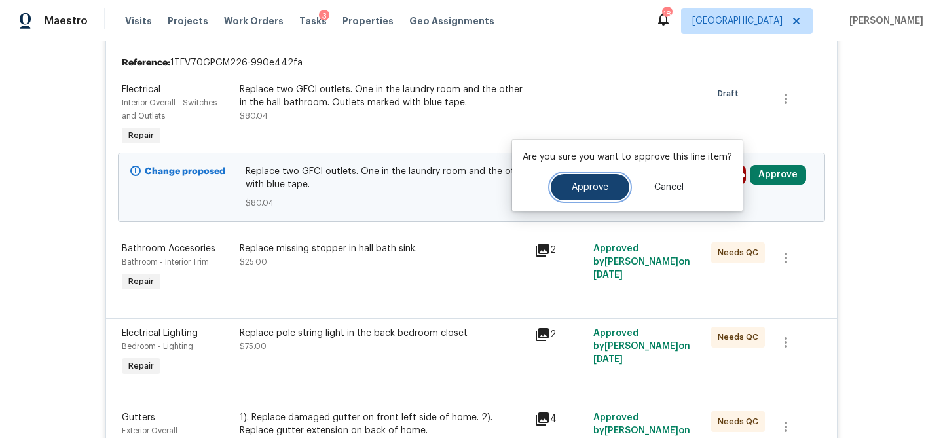
click at [604, 187] on span "Approve" at bounding box center [589, 188] width 37 height 10
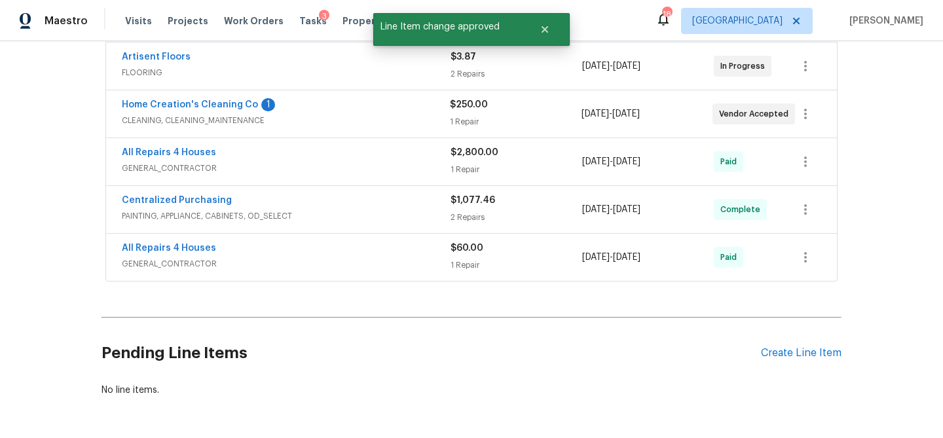
scroll to position [2884, 0]
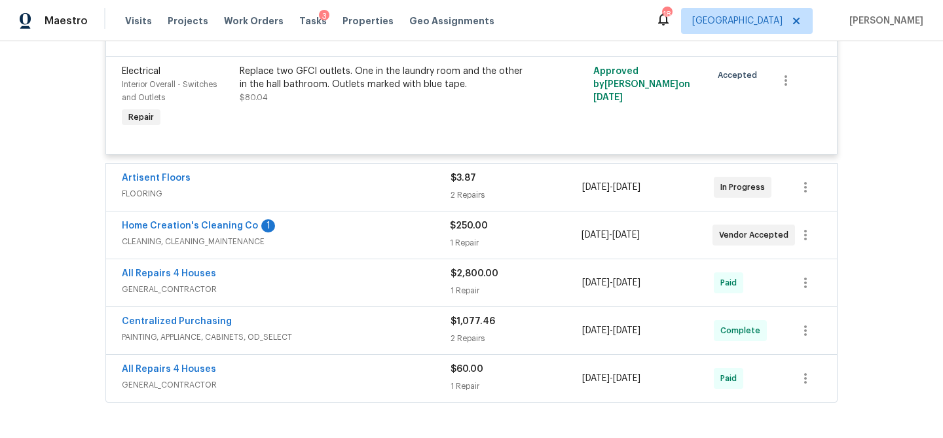
click at [410, 187] on div "Artisent Floors" at bounding box center [286, 179] width 329 height 16
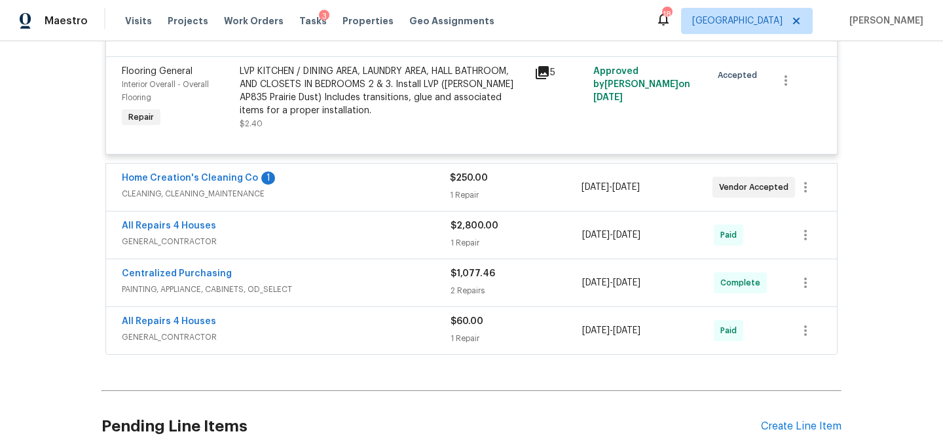
scroll to position [3199, 0]
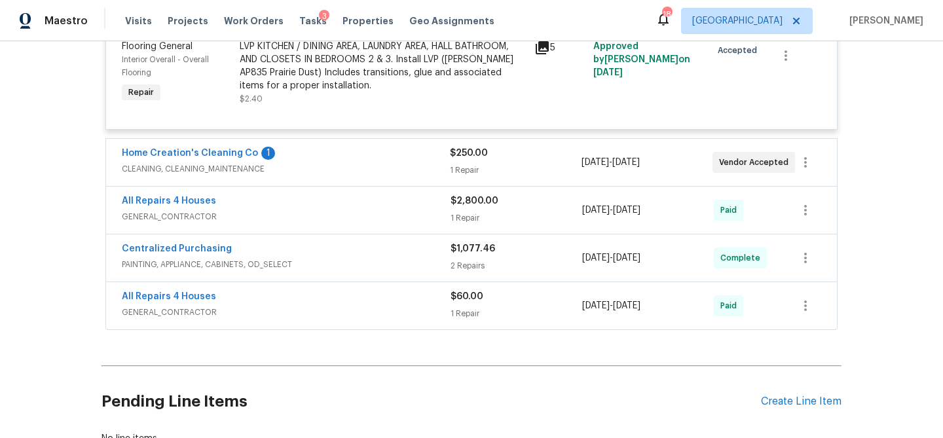
click at [348, 175] on span "CLEANING, CLEANING_MAINTENANCE" at bounding box center [286, 168] width 328 height 13
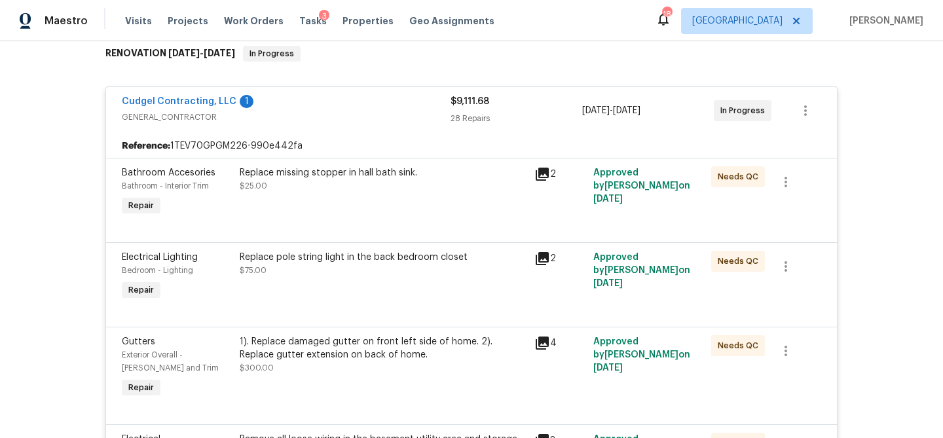
scroll to position [0, 0]
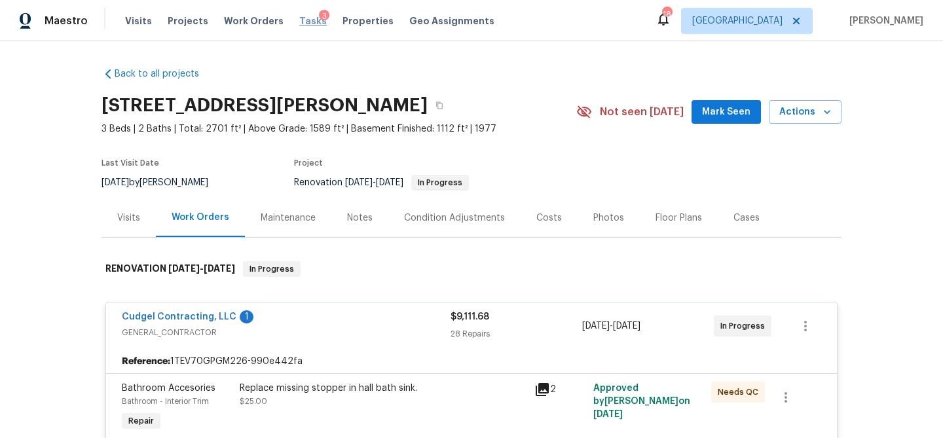
click at [299, 20] on span "Tasks" at bounding box center [312, 20] width 27 height 9
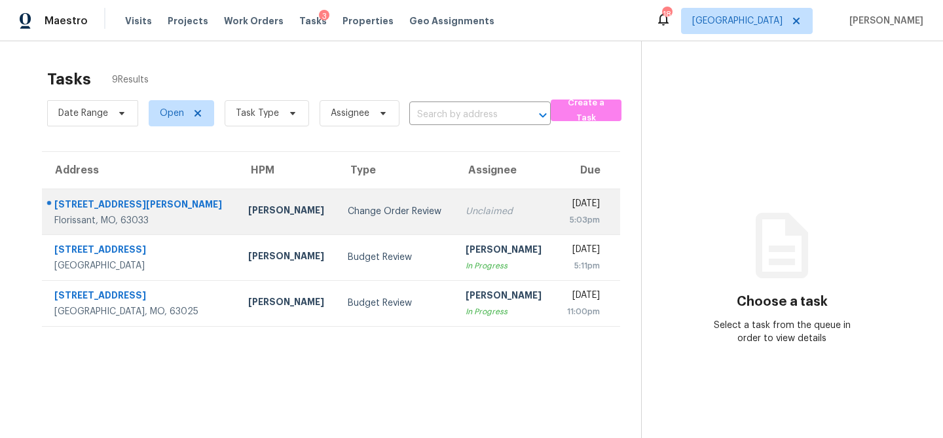
click at [337, 219] on td "Change Order Review" at bounding box center [396, 212] width 118 height 46
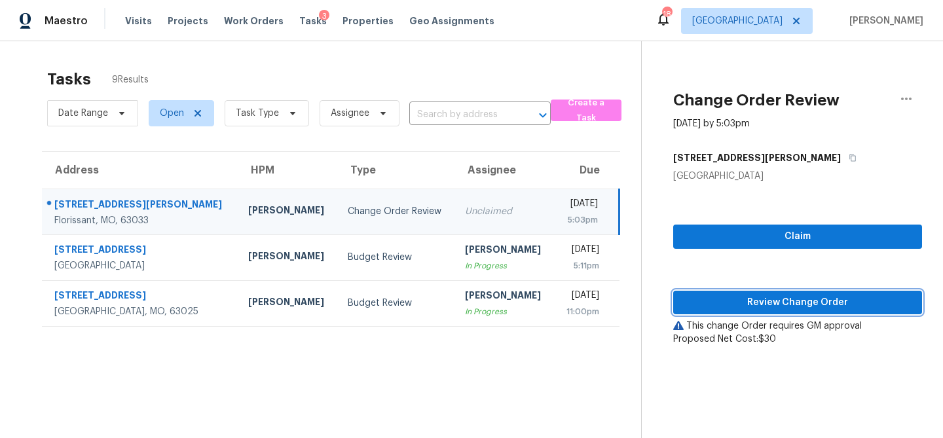
click at [748, 309] on span "Review Change Order" at bounding box center [797, 303] width 228 height 16
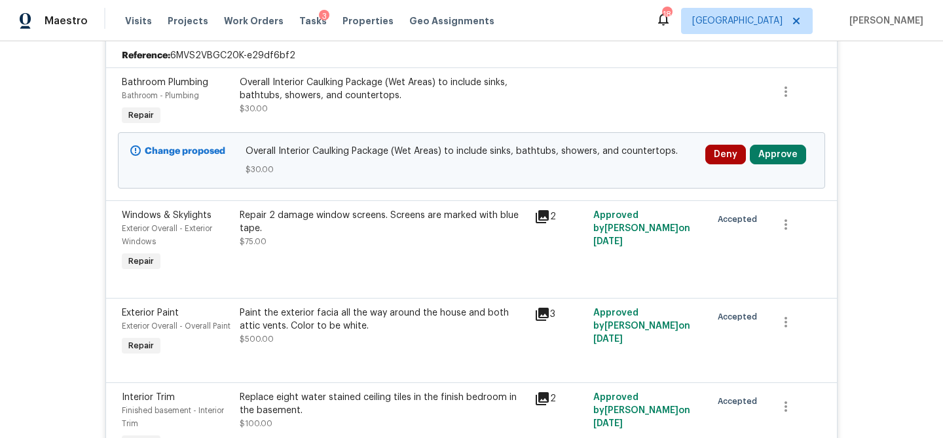
scroll to position [509, 0]
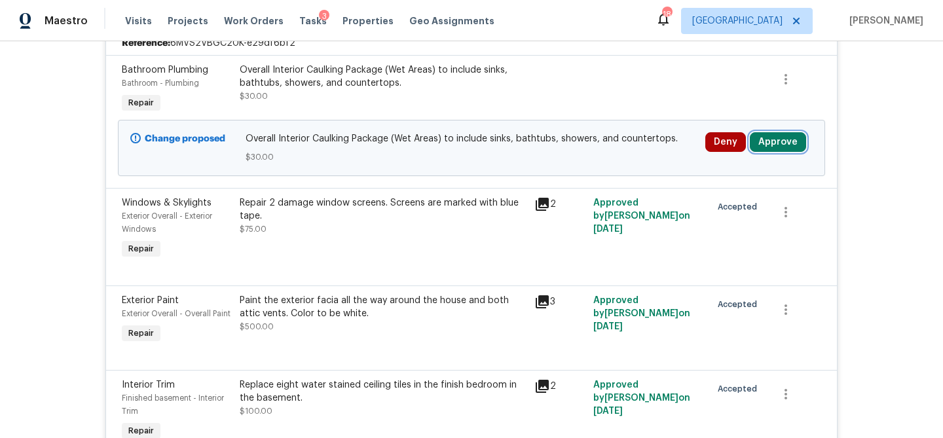
click at [780, 137] on button "Approve" at bounding box center [777, 142] width 56 height 20
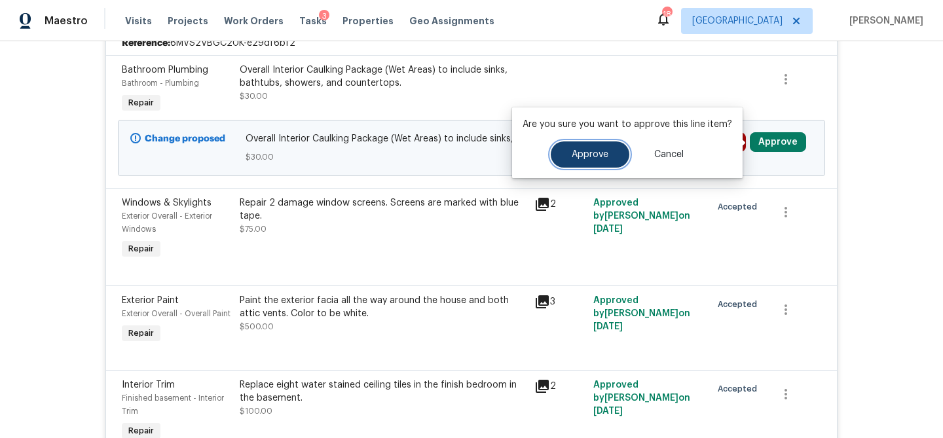
click at [598, 154] on span "Approve" at bounding box center [589, 155] width 37 height 10
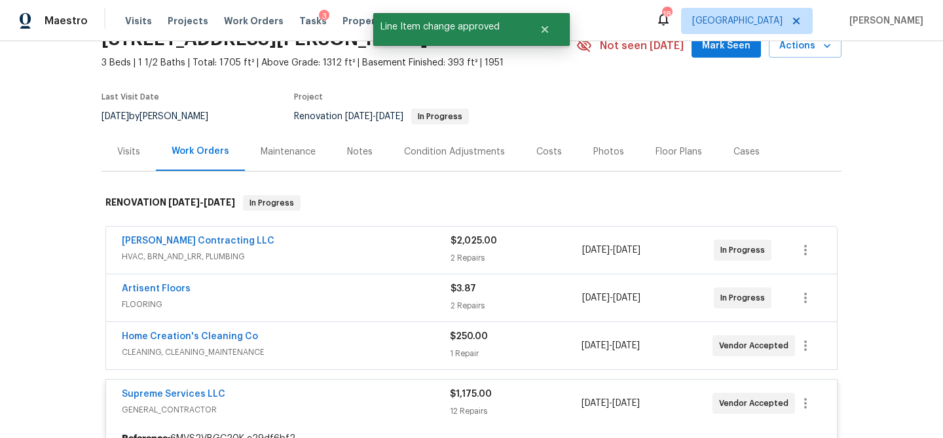
scroll to position [0, 0]
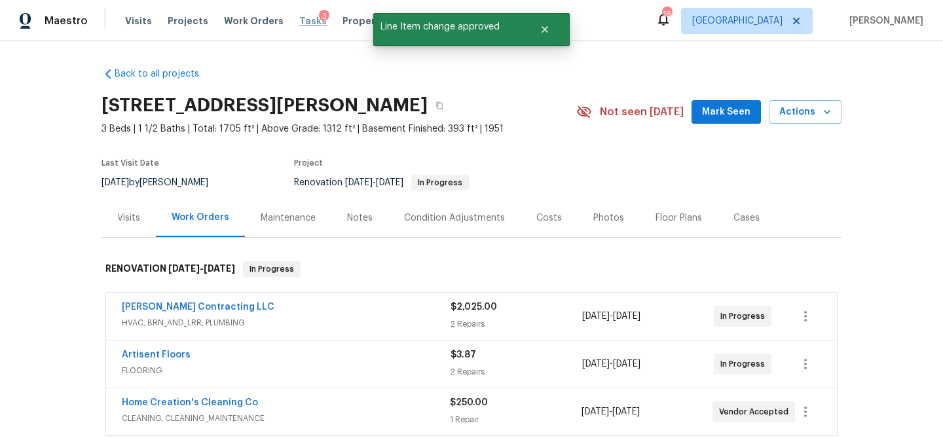
click at [299, 22] on span "Tasks" at bounding box center [312, 20] width 27 height 9
